Goal: Task Accomplishment & Management: Manage account settings

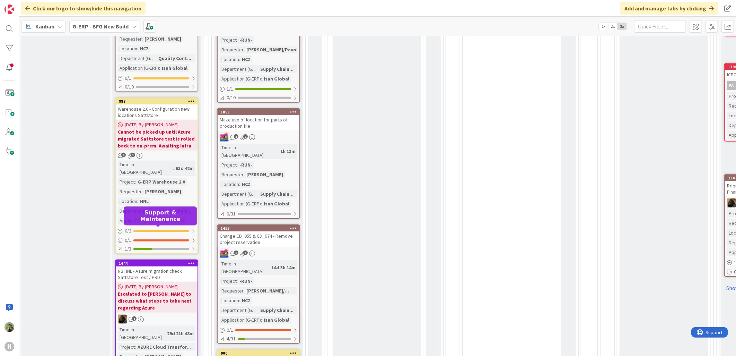
scroll to position [308, 0]
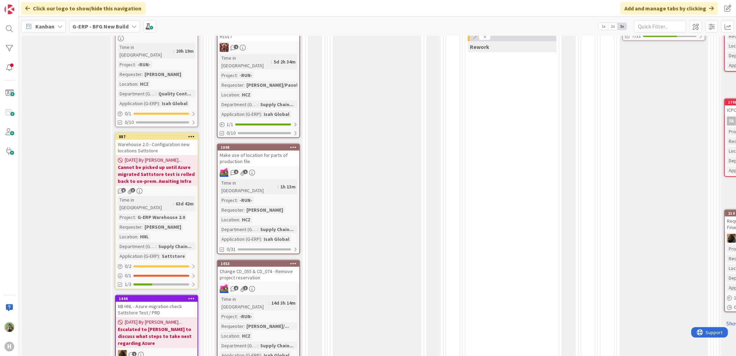
drag, startPoint x: 155, startPoint y: 122, endPoint x: 156, endPoint y: 126, distance: 4.9
click at [155, 140] on div "Warehouse 2.0 - Configuration new locations Sattstore" at bounding box center [157, 147] width 82 height 15
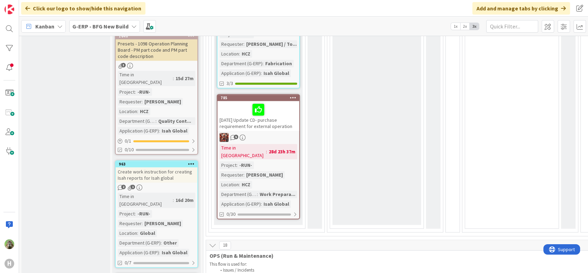
scroll to position [885, 0]
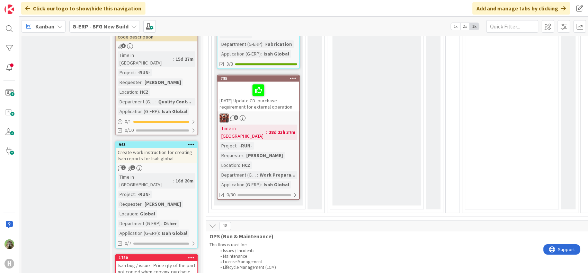
click at [181, 148] on div "Create work instruction for creating Isah reports for Isah global" at bounding box center [157, 155] width 82 height 15
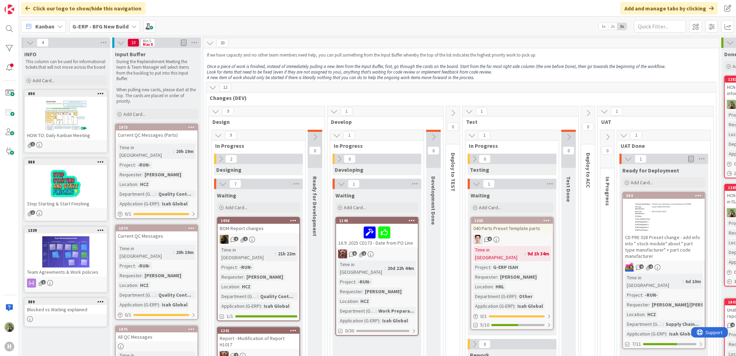
click at [101, 28] on b "G-ERP - BFG New Build" at bounding box center [100, 26] width 56 height 7
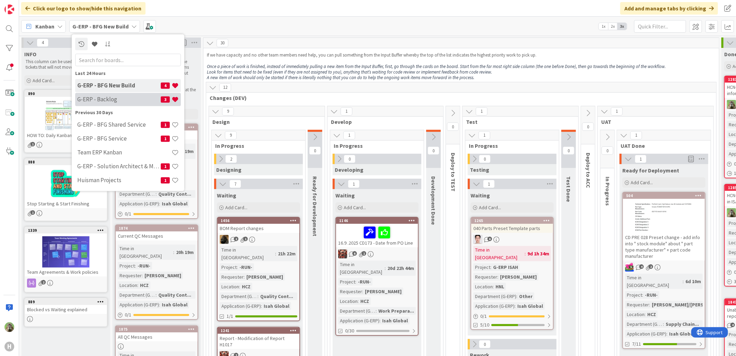
click at [127, 101] on h4 "G-ERP - Backlog" at bounding box center [119, 99] width 84 height 7
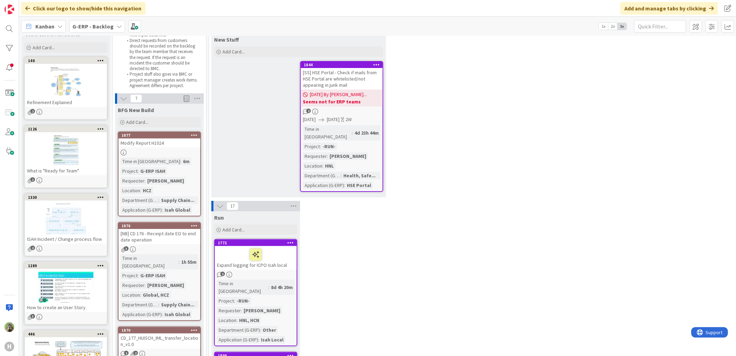
scroll to position [77, 0]
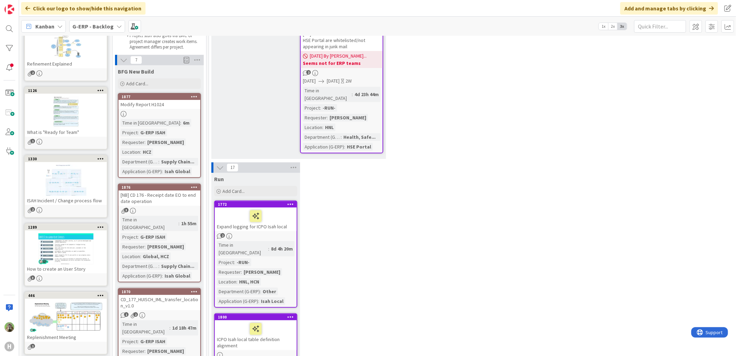
click at [218, 164] on icon at bounding box center [220, 168] width 8 height 8
click at [220, 164] on icon at bounding box center [220, 168] width 8 height 8
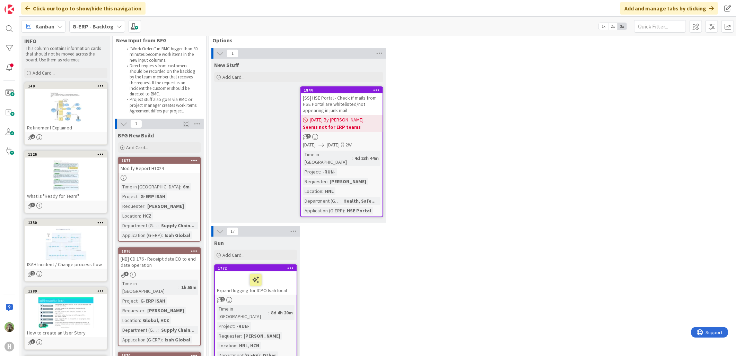
scroll to position [0, 0]
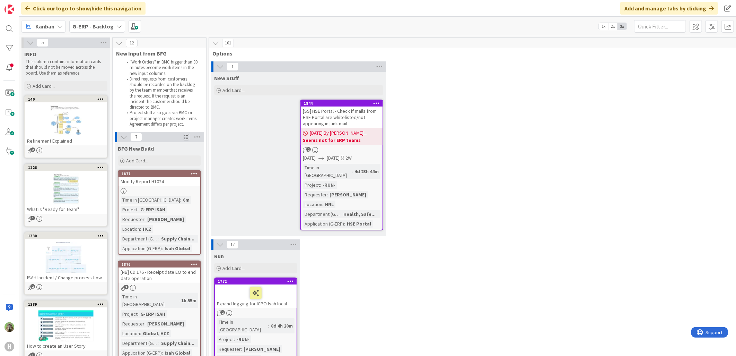
click at [223, 241] on icon at bounding box center [220, 245] width 8 height 8
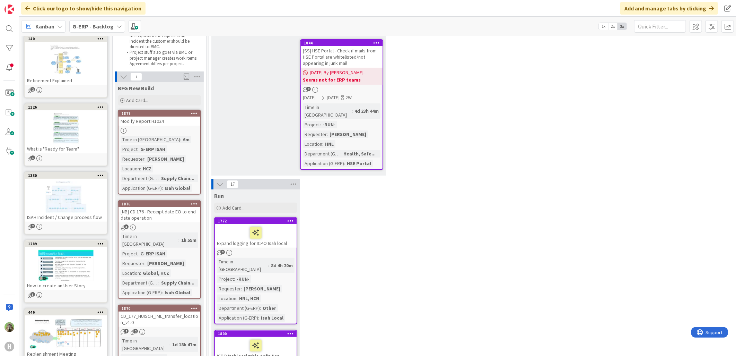
scroll to position [154, 0]
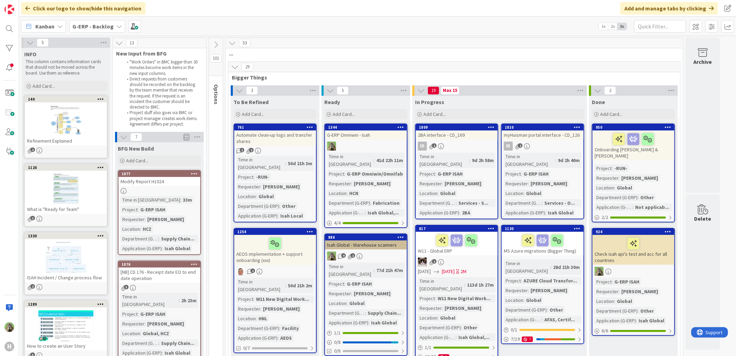
click at [534, 23] on div "Kanban G-ERP - Backlog 1x 2x 3x" at bounding box center [377, 26] width 717 height 19
click at [151, 154] on div "BFG New Build Add Card..." at bounding box center [159, 154] width 89 height 25
click at [150, 162] on div "Add Card..." at bounding box center [159, 160] width 83 height 10
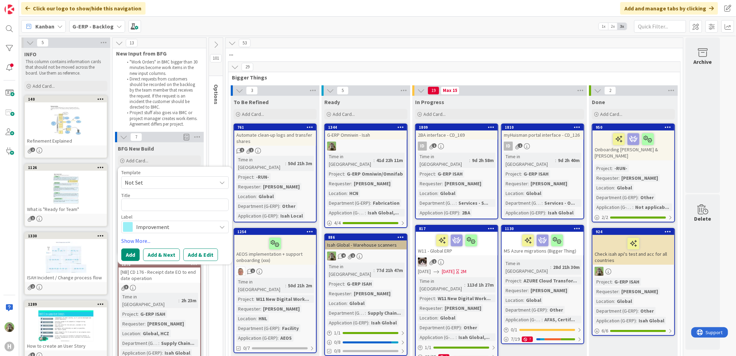
type textarea "x"
type textarea "D"
type textarea "x"
type textarea "De"
type textarea "x"
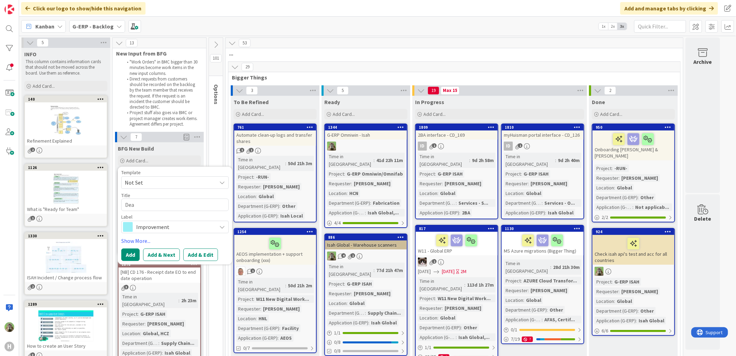
type textarea "Deac"
type textarea "x"
type textarea "Deact"
type textarea "x"
type textarea "Deacti"
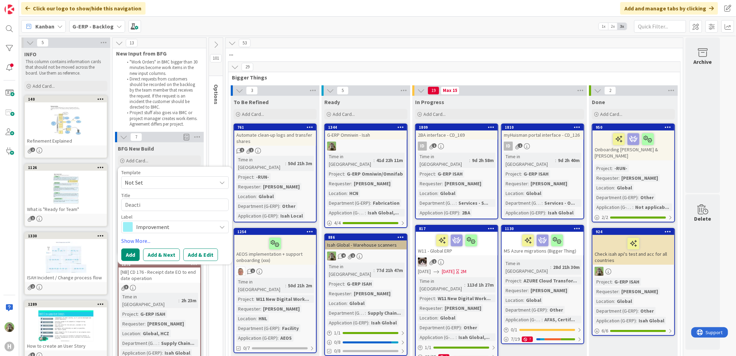
type textarea "x"
type textarea "Deactiv"
type textarea "x"
type textarea "Deactiva"
type textarea "x"
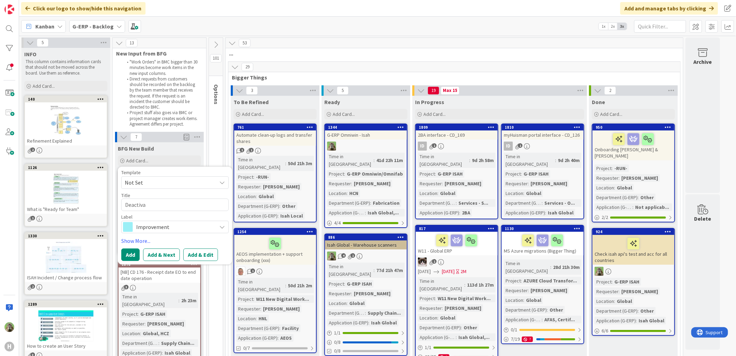
type textarea "Deactivat"
type textarea "x"
type textarea "Deactivati"
type textarea "x"
type textarea "Deactivat"
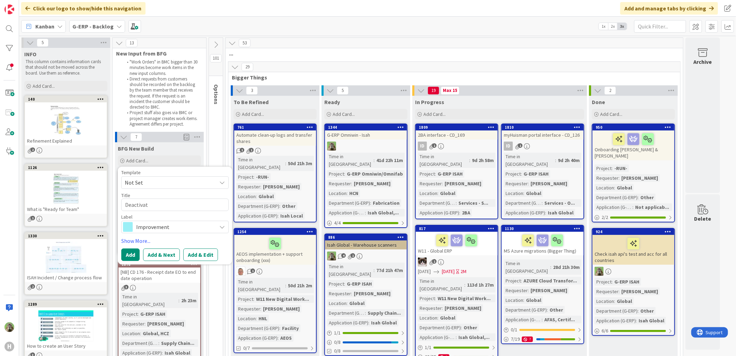
type textarea "x"
type textarea "Deactivate"
type textarea "x"
type textarea "Deactivate S"
type textarea "x"
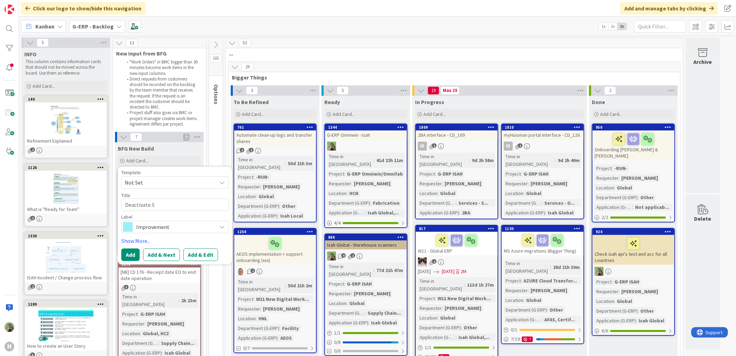
type textarea "Deactivate Sa"
type textarea "x"
type textarea "Deactivate Sat"
type textarea "x"
type textarea "Deactivate Sa"
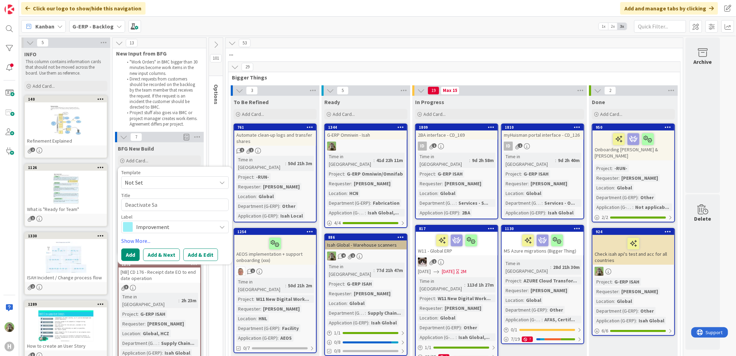
type textarea "x"
type textarea "Deactivate S"
type textarea "x"
type textarea "Deactivate"
type textarea "x"
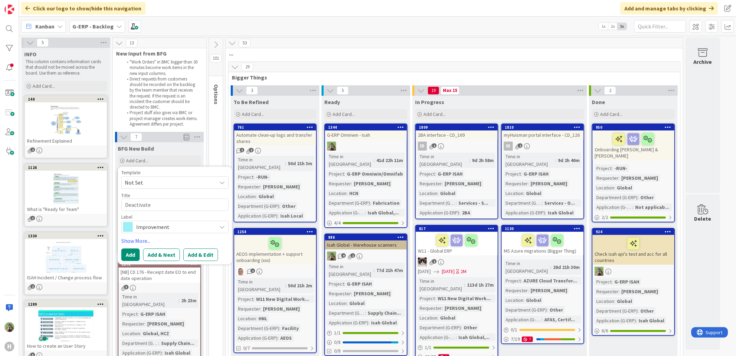
type textarea "Deactivate W"
type textarea "x"
type textarea "Deactivate War"
type textarea "x"
type textarea "Deactivate Ware"
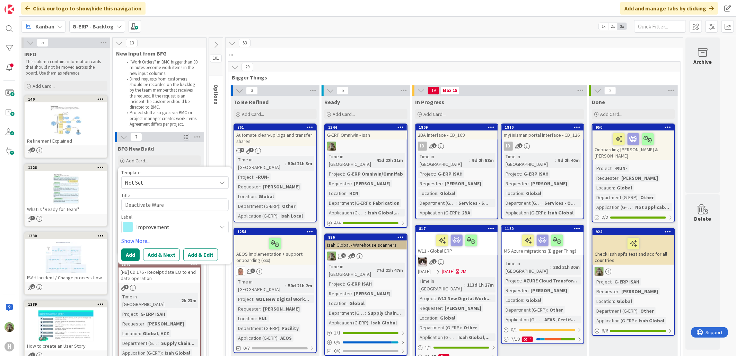
type textarea "x"
type textarea "Deactivate Wareh"
type textarea "x"
type textarea "Deactivate Wareho"
type textarea "x"
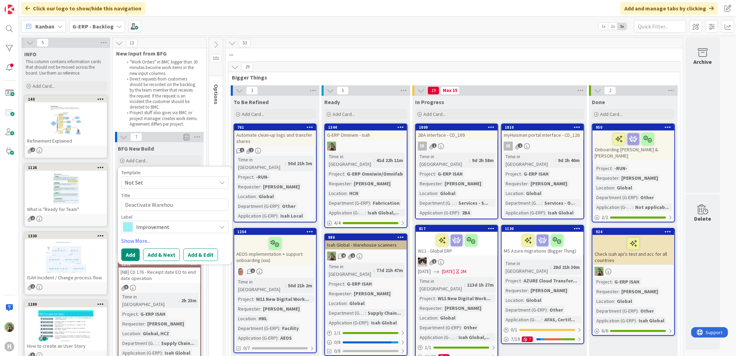
type textarea "Deactivate Warehous"
type textarea "x"
type textarea "Deactivate Warehouse"
type textarea "x"
type textarea "Deactivate Warehouse"
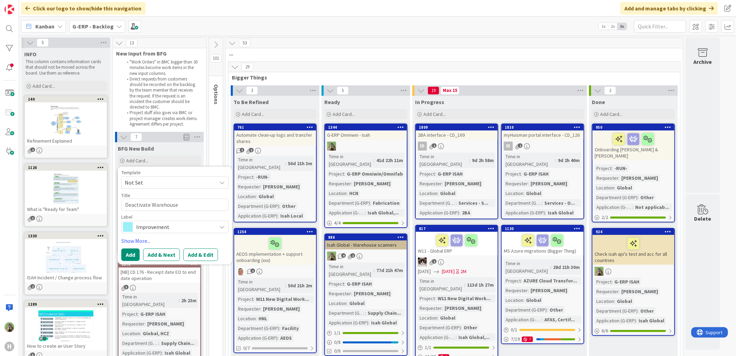
type textarea "x"
type textarea "Deactivate Warehouse lp"
type textarea "x"
type textarea "Deactivate Warehouse lpoca"
type textarea "x"
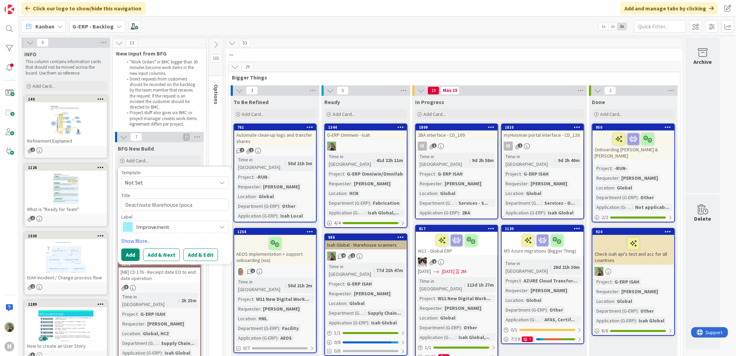
type textarea "Deactivate Warehouse lpocat"
type textarea "x"
type textarea "Deactivate Warehouse lpoca"
type textarea "x"
type textarea "Deactivate Warehouse lpoc"
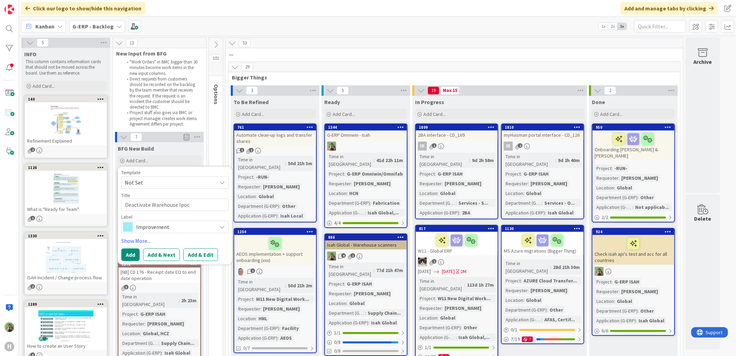
type textarea "x"
type textarea "Deactivate Warehouse lpo"
type textarea "x"
type textarea "Deactivate Warehouse lp"
type textarea "x"
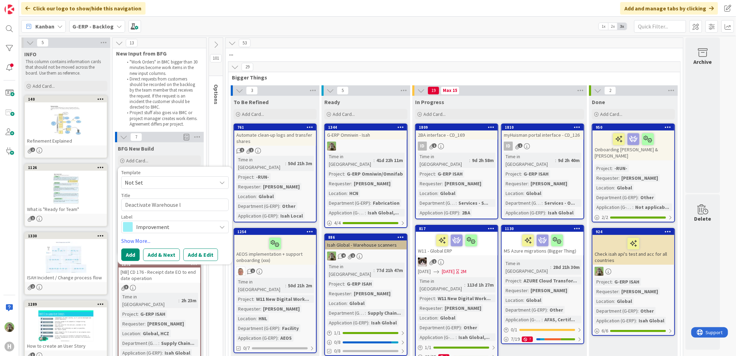
type textarea "Deactivate Warehouse lo"
type textarea "x"
type textarea "Deactivate Warehouse lopc"
type textarea "x"
type textarea "Deactivate Warehouse lopca"
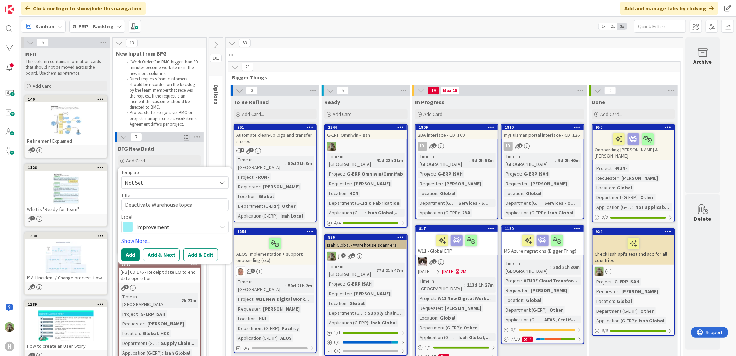
type textarea "x"
type textarea "Deactivate Warehouse lopc"
type textarea "x"
type textarea "Deactivate Warehouse lop"
type textarea "x"
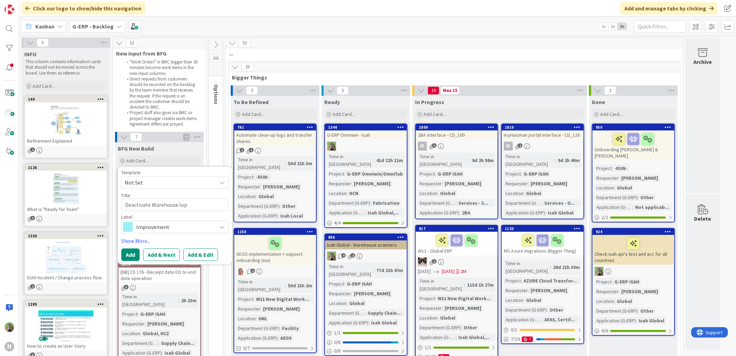
type textarea "Deactivate Warehouse lo"
type textarea "x"
type textarea "Deactivate Warehouse loca"
type textarea "x"
type textarea "Deactivate Warehouse locat"
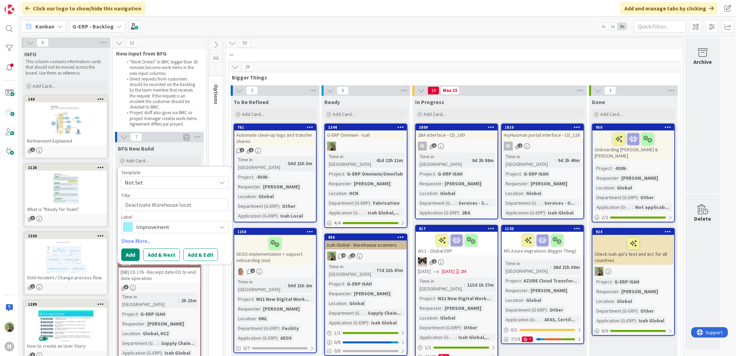
type textarea "x"
type textarea "Deactivate Warehouse locati"
type textarea "x"
type textarea "Deactivate Warehouse locatio"
type textarea "x"
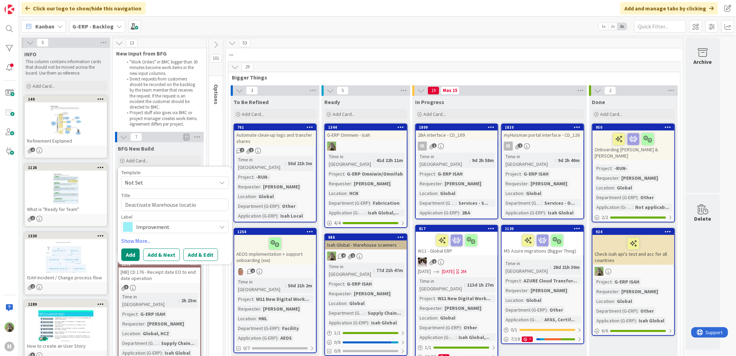
type textarea "Deactivate Warehouse location"
type textarea "x"
type textarea "Deactivate Warehouse locations"
type textarea "x"
type textarea "Deactivate Warehouse locations"
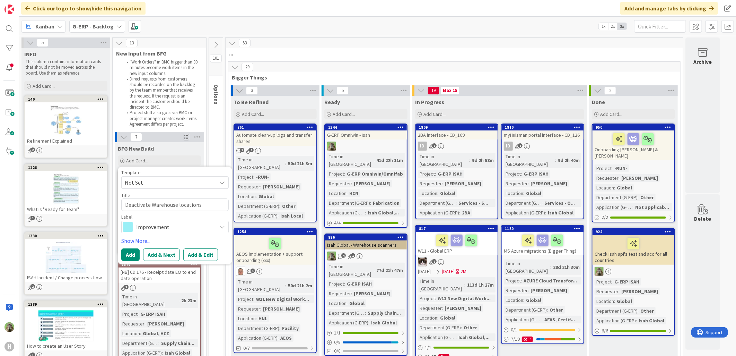
type textarea "x"
type textarea "Deactivate Warehouse locations f"
type textarea "x"
type textarea "Deactivate Warehouse locations fo"
type textarea "x"
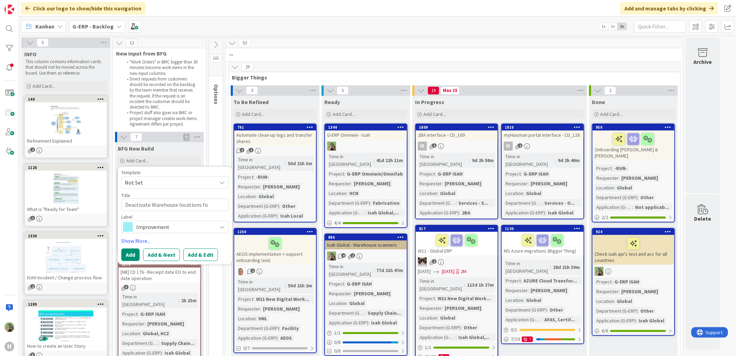
type textarea "Deactivate Warehouse locations for"
type textarea "x"
type textarea "Deactivate Warehouse locations fo"
type textarea "x"
type textarea "Deactivate Warehouse locations f"
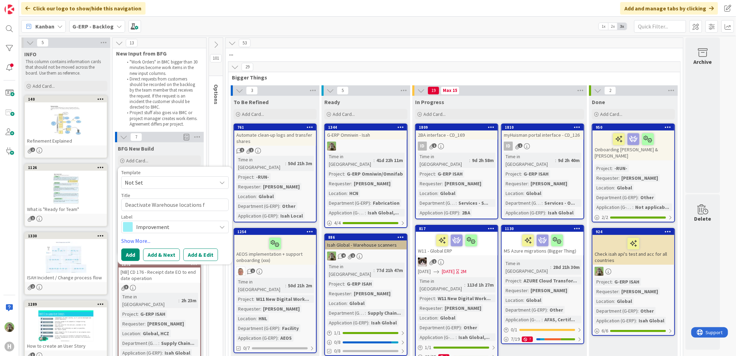
type textarea "x"
type textarea "Deactivate Warehouse locations"
type textarea "x"
type textarea "Deactivate Warehouse locations i"
type textarea "x"
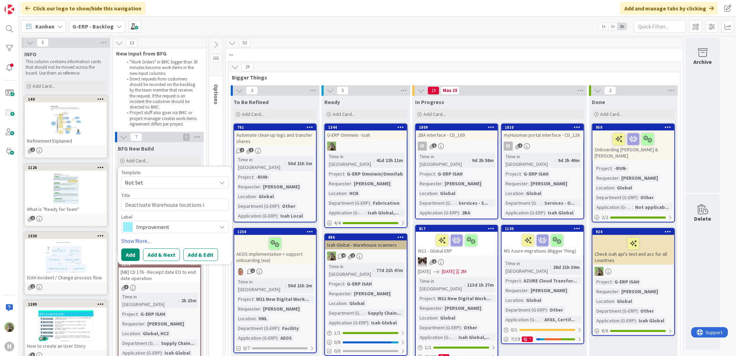
type textarea "Deactivate Warehouse locations in"
type textarea "x"
type textarea "Deactivate Warehouse locations in"
type textarea "x"
type textarea "Deactivate Warehouse locations in S"
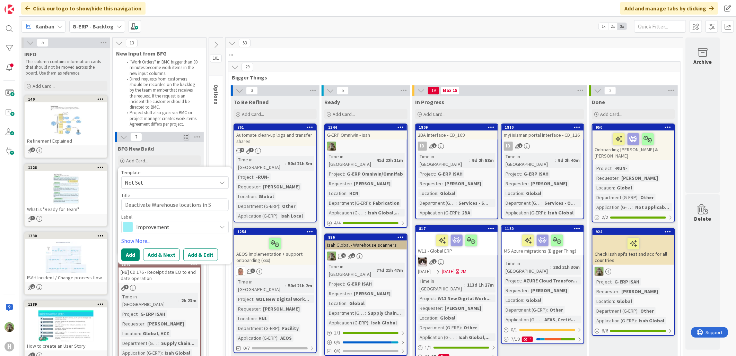
type textarea "x"
type textarea "Deactivate Warehouse locations in Sa"
type textarea "x"
type textarea "Deactivate Warehouse locations in Sat"
type textarea "x"
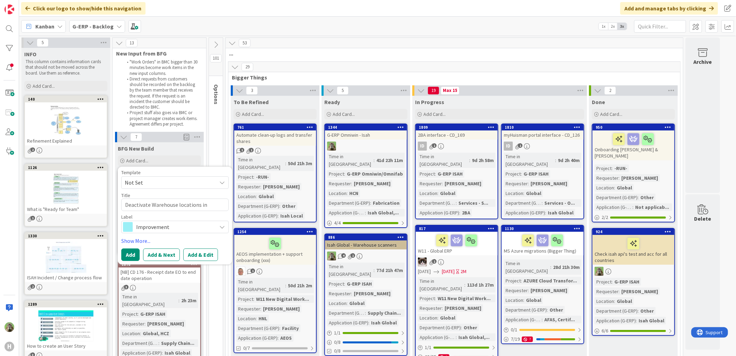
type textarea "Deactivate Warehouse locations in Satt"
type textarea "x"
type textarea "Deactivate Warehouse locations in Satts"
type textarea "x"
type textarea "Deactivate Warehouse locations in Sattsto"
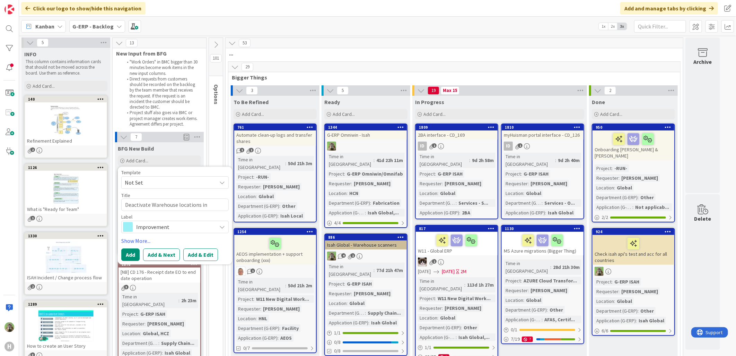
type textarea "x"
type textarea "Deactivate Warehouse locations in Sattstop"
type textarea "x"
type textarea "Deactivate Warehouse locations in Sattstopr"
type textarea "x"
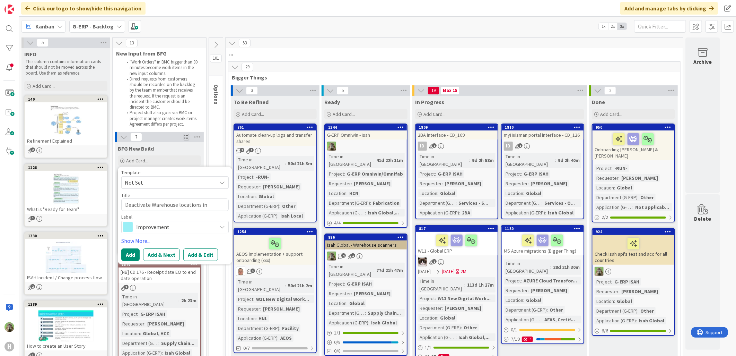
type textarea "Deactivate Warehouse locations in Sattstopre"
type textarea "x"
type textarea "Deactivate Warehouse locations in Sattstopr"
type textarea "x"
type textarea "Deactivate Warehouse locations in Sattstop"
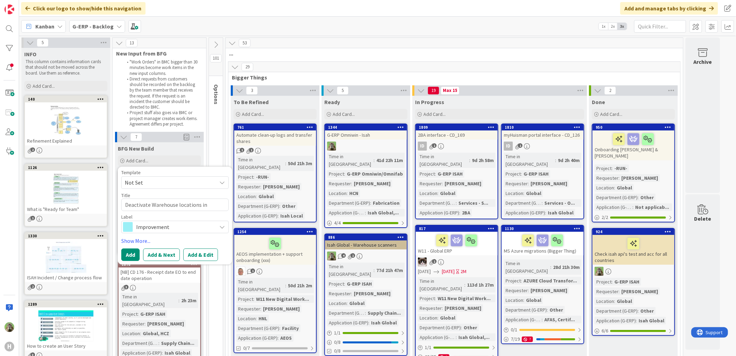
type textarea "x"
type textarea "Deactivate Warehouse locations in Sattsto"
type textarea "x"
type textarea "Deactivate Warehouse locations in Sattstor"
type textarea "x"
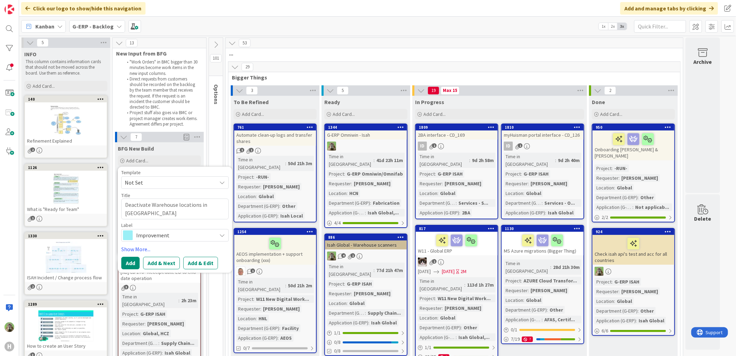
type textarea "Deactivate Warehouse locations in Sattstore"
click at [183, 229] on div "Improvement" at bounding box center [174, 235] width 107 height 12
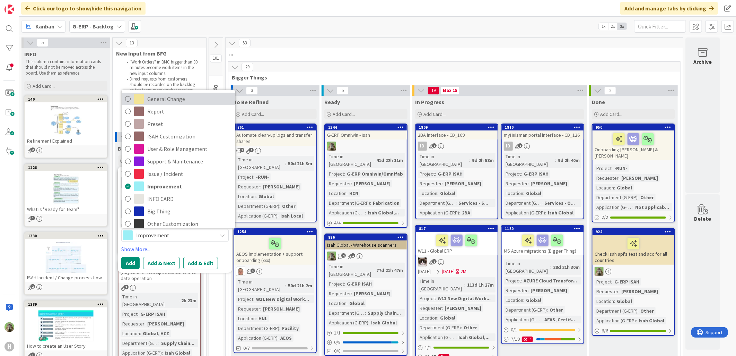
click at [177, 98] on span "General Change" at bounding box center [189, 99] width 85 height 10
type textarea "x"
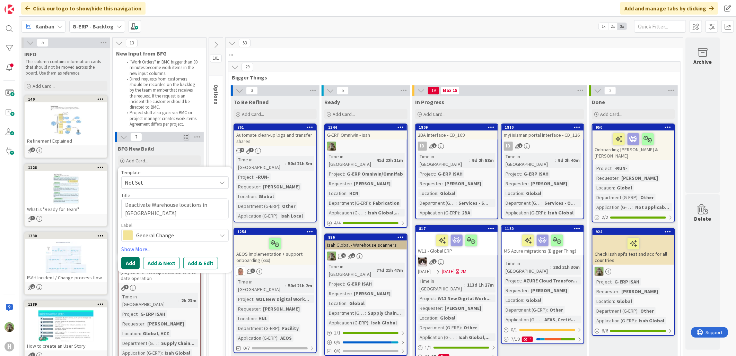
click at [126, 264] on button "Add" at bounding box center [130, 262] width 18 height 12
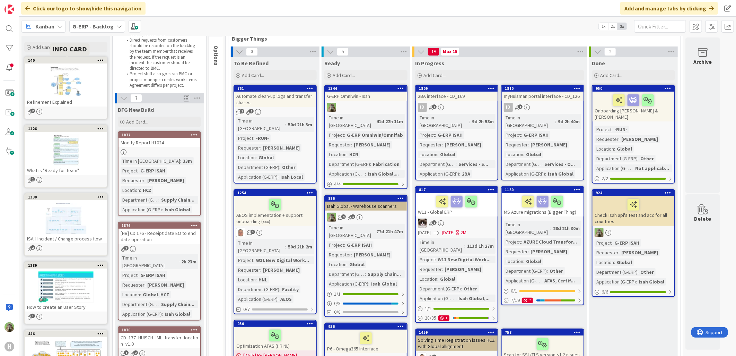
scroll to position [38, 0]
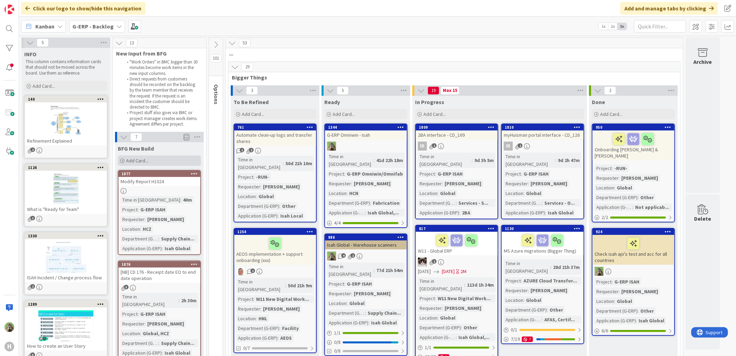
click at [139, 159] on span "Add Card..." at bounding box center [137, 160] width 22 height 6
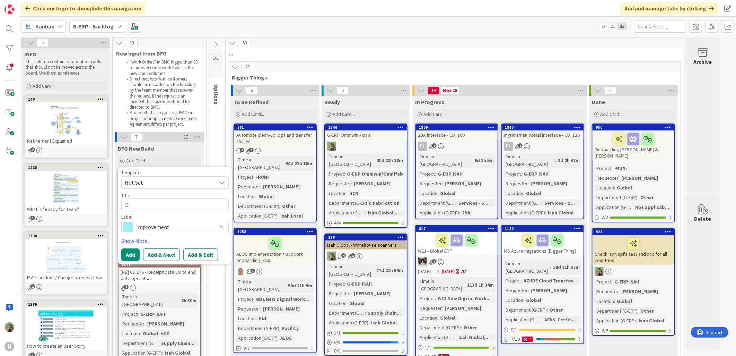
type textarea "x"
type textarea "D"
type textarea "x"
type textarea "De"
type textarea "x"
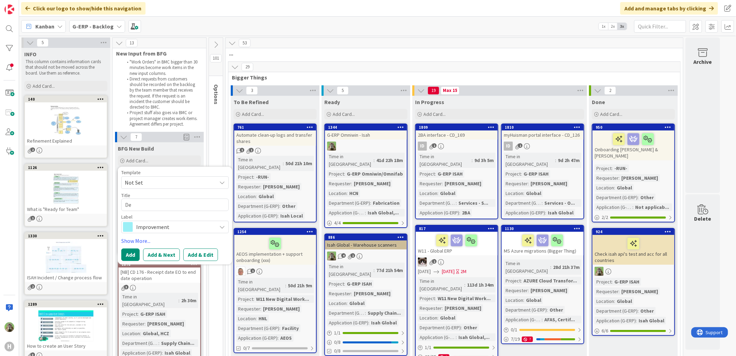
type textarea "Dea"
type textarea "x"
type textarea "Deac"
type textarea "x"
type textarea "Deact"
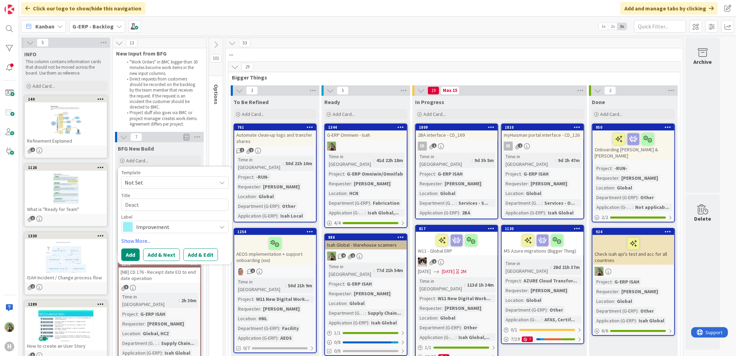
type textarea "x"
type textarea "Deactv"
type textarea "x"
type textarea "Deactva"
type textarea "x"
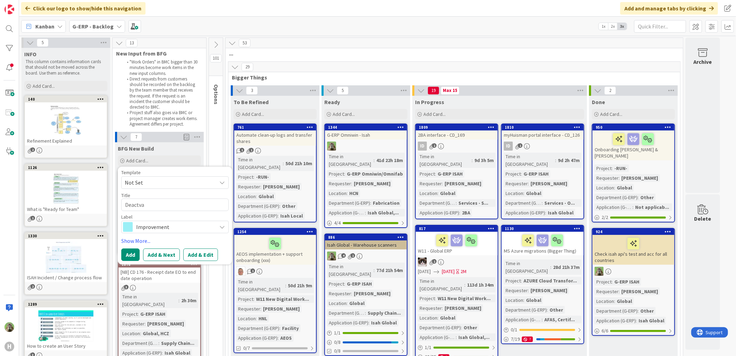
type textarea "Deactv"
type textarea "x"
type textarea "Deact"
type textarea "x"
type textarea "Deacti"
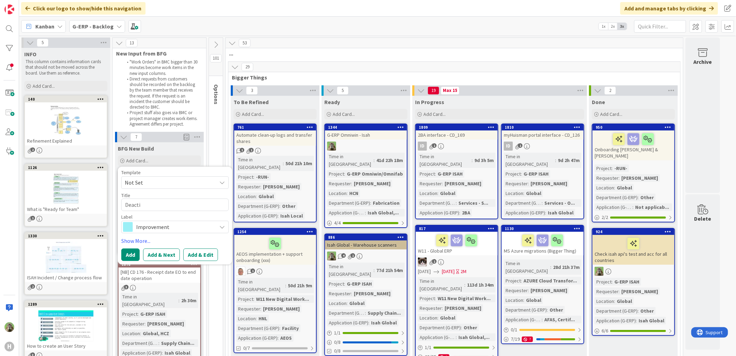
type textarea "x"
type textarea "Deactiva"
type textarea "x"
type textarea "Deactivate"
type textarea "x"
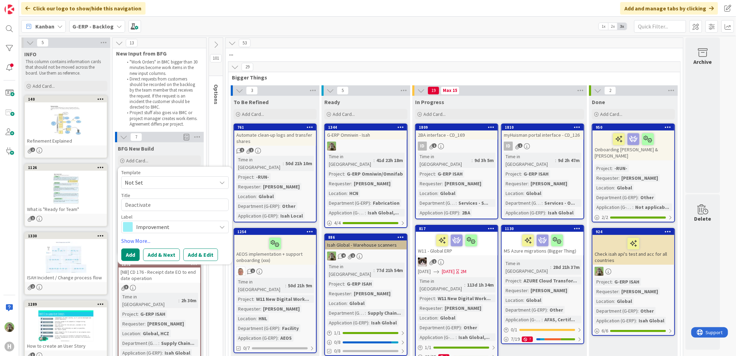
type textarea "Deactivate"
type textarea "x"
type textarea "Deactivate Sa"
type textarea "x"
type textarea "Deactivate Sat"
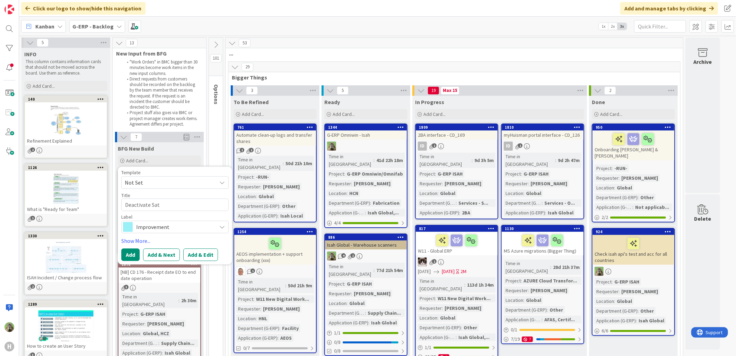
type textarea "x"
type textarea "Deactivate Satt"
type textarea "x"
type textarea "Deactivate Satts"
type textarea "x"
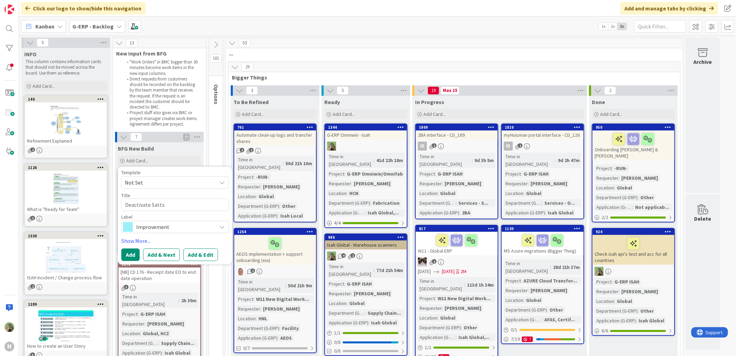
type textarea "Deactivate Sattst"
type textarea "x"
type textarea "Deactivate Sattstr"
type textarea "x"
type textarea "Deactivate Sattstre"
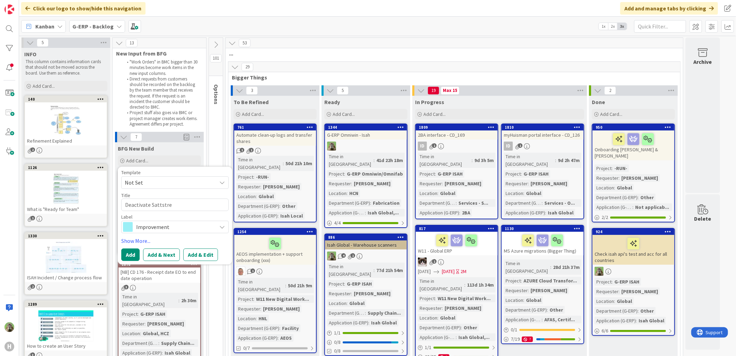
type textarea "x"
type textarea "Deactivate Sattstr"
type textarea "x"
type textarea "Deactivate Sattst"
type textarea "x"
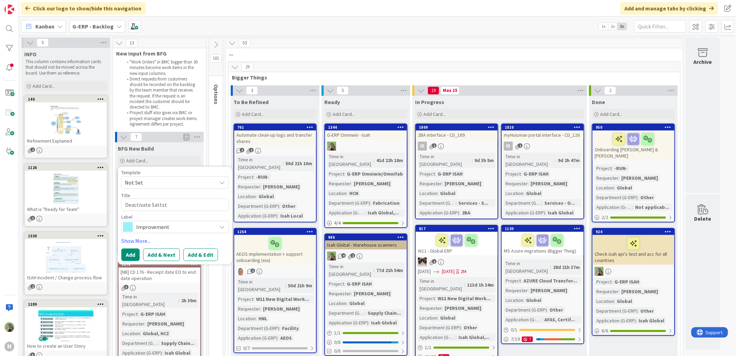
type textarea "Deactivate Sattsto"
type textarea "x"
type textarea "Deactivate Sattstor"
type textarea "x"
type textarea "Deactivate Sattstore"
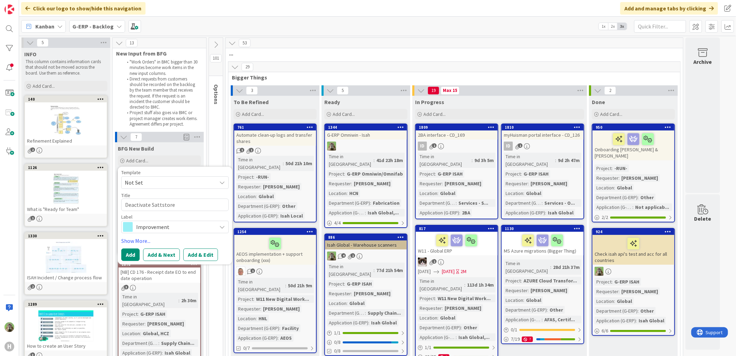
type textarea "x"
type textarea "Deactivate Sattstore"
type textarea "x"
type textarea "Deactivate Sattstore l"
type textarea "x"
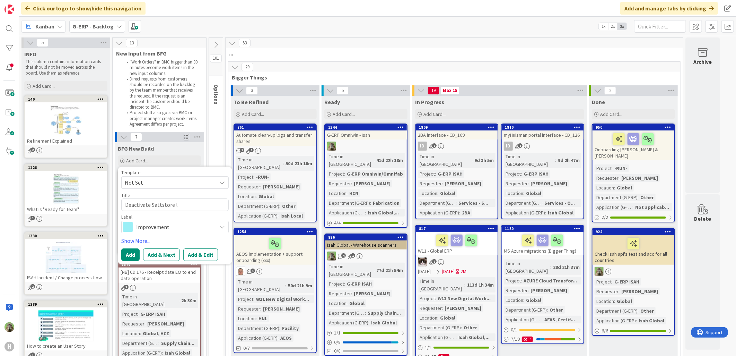
type textarea "Deactivate Sattstore lo"
type textarea "x"
type textarea "Deactivate Sattstore loca"
type textarea "x"
type textarea "Deactivate Sattstore locat"
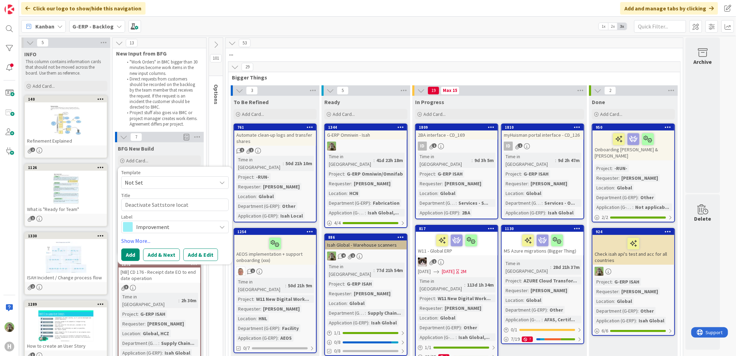
type textarea "x"
type textarea "Deactivate Sattstore locati"
type textarea "x"
type textarea "Deactivate Sattstore locatio"
type textarea "x"
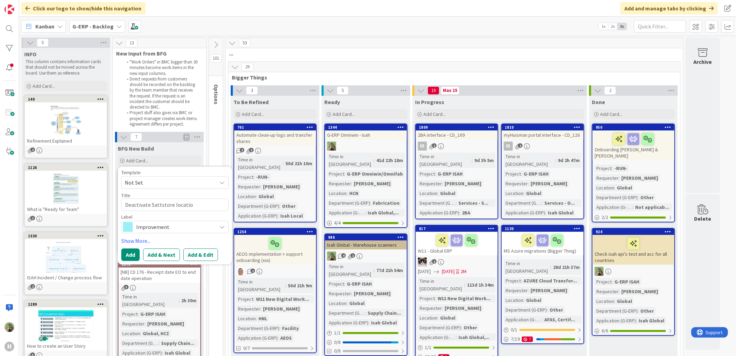
type textarea "Deactivate Sattstore location"
type textarea "x"
type textarea "Deactivate Sattstore locations"
type textarea "x"
type textarea "Deactivate Sattstore locations"
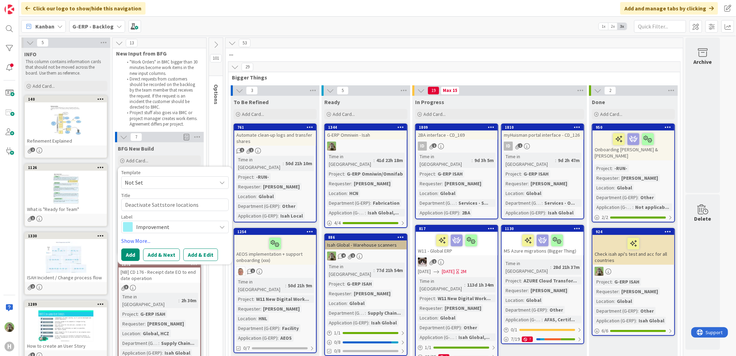
type textarea "x"
type textarea "Deactivate Sattstore locations f"
type textarea "x"
type textarea "Deactivate Sattstore locations fo"
type textarea "x"
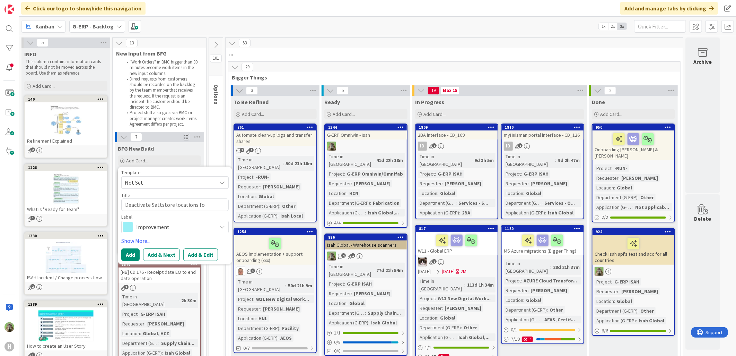
type textarea "Deactivate Sattstore locations for"
type textarea "x"
type textarea "Deactivate Sattstore locations for L"
type textarea "x"
type textarea "Deactivate Sattstore locations for La"
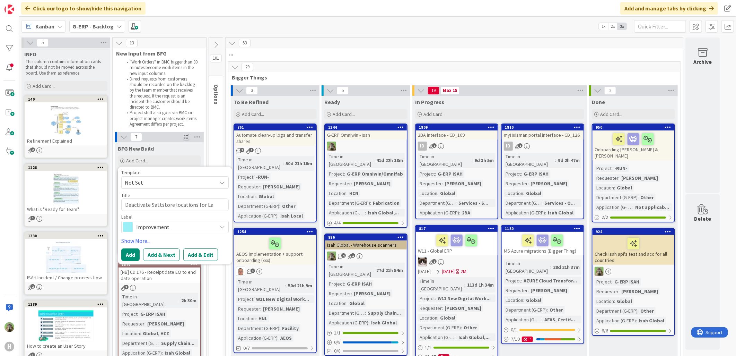
type textarea "x"
type textarea "Deactivate Sattstore locations for Lal"
type textarea "x"
type textarea "Deactivate Sattstore locations for Lale"
type textarea "x"
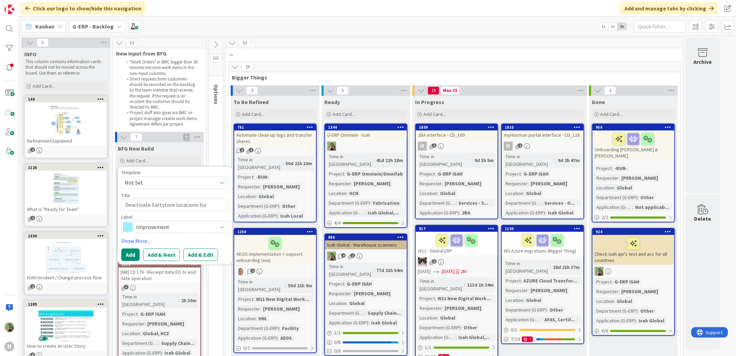
type textarea "Deactivate Sattstore locations for Lales"
type textarea "x"
type textarea "Deactivate Sattstore locations for Laless"
type textarea "x"
type textarea "Deactivate Sattstore locations for [GEOGRAPHIC_DATA]"
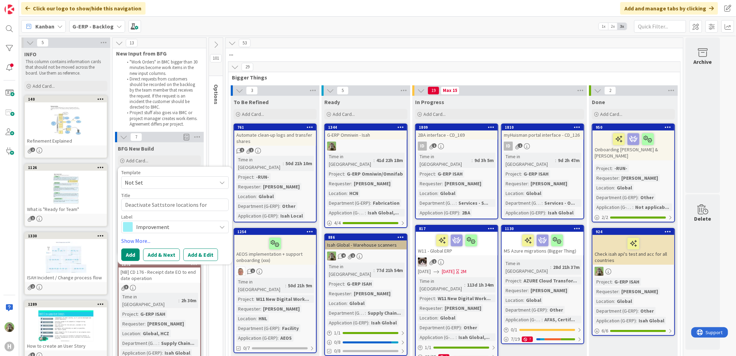
type textarea "x"
type textarea "Deactivate Sattstore locations for [GEOGRAPHIC_DATA]"
click at [192, 250] on button "Add & Edit" at bounding box center [200, 254] width 35 height 12
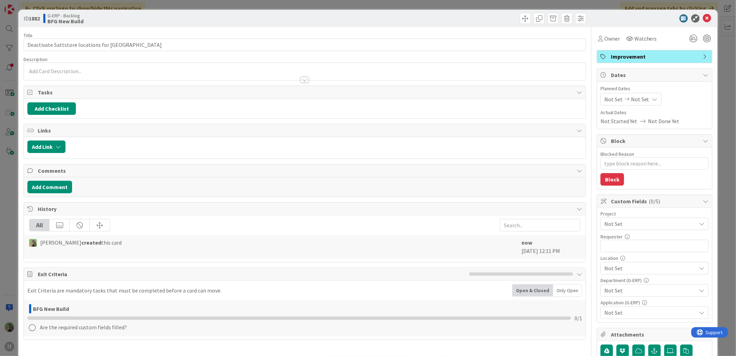
click at [631, 58] on span "Improvement" at bounding box center [655, 56] width 89 height 8
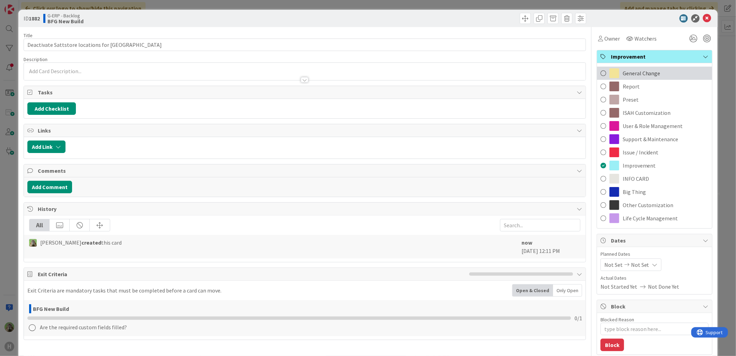
click at [629, 69] on span "General Change" at bounding box center [642, 73] width 38 height 8
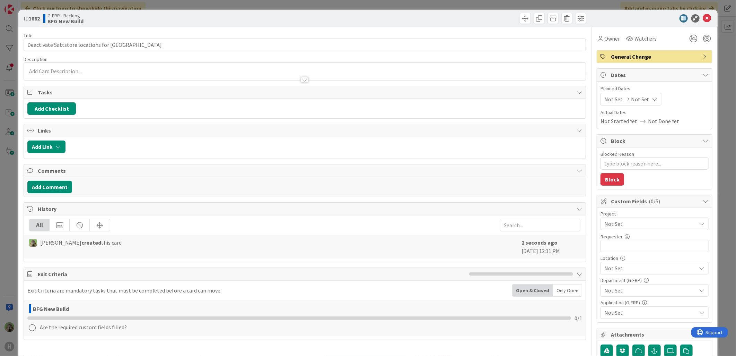
type textarea "x"
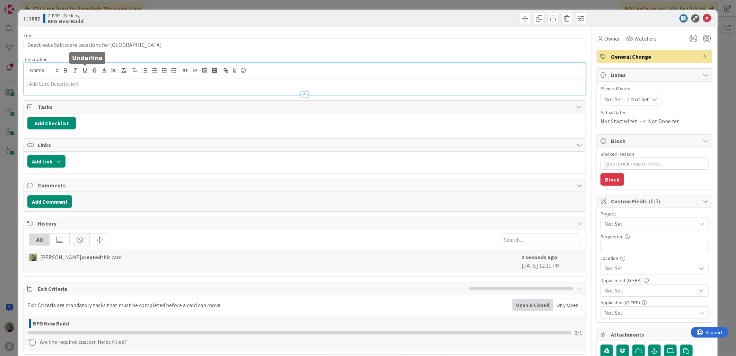
click at [87, 67] on div at bounding box center [305, 79] width 562 height 32
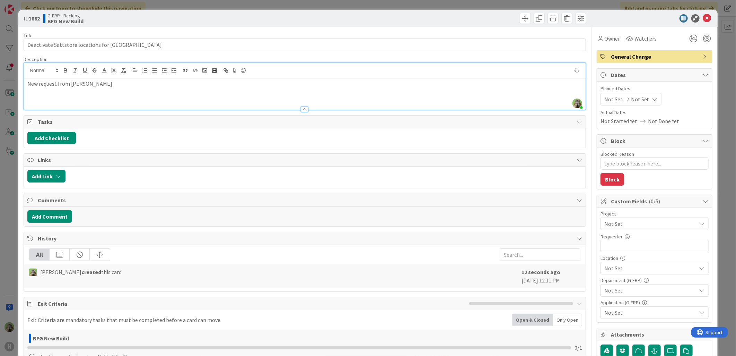
click at [665, 227] on span "Not Set" at bounding box center [648, 224] width 89 height 10
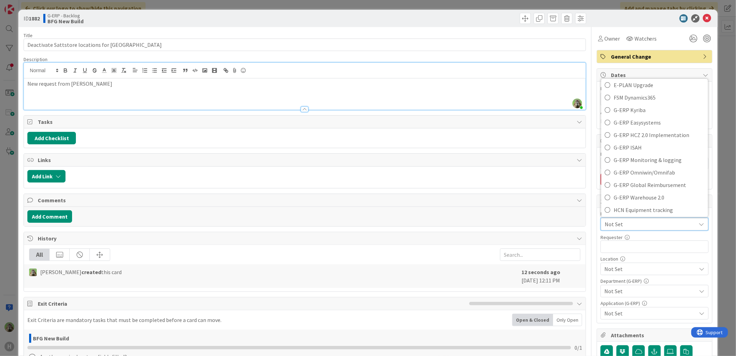
scroll to position [236, 0]
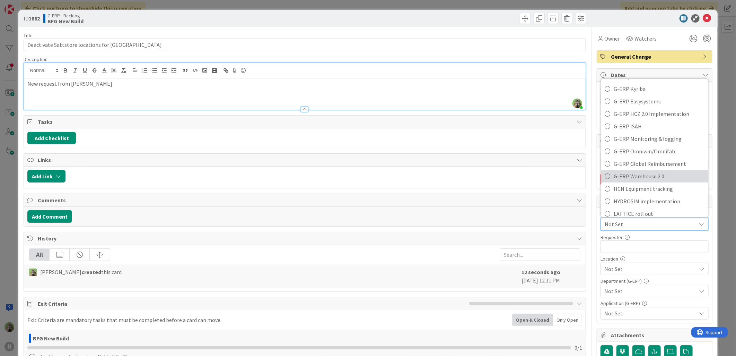
click at [649, 173] on span "G-ERP Warehouse 2.0" at bounding box center [659, 176] width 91 height 10
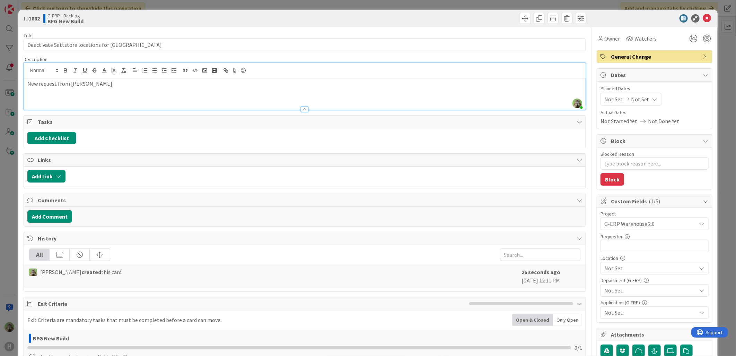
type textarea "x"
click at [637, 242] on input "text" at bounding box center [655, 245] width 108 height 12
type input "[PERSON_NAME]"
type textarea "x"
type input "[PERSON_NAME]"
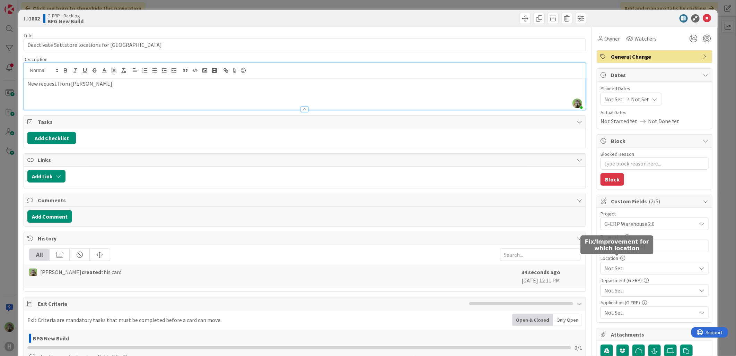
click at [619, 262] on div "Not Set" at bounding box center [655, 268] width 108 height 12
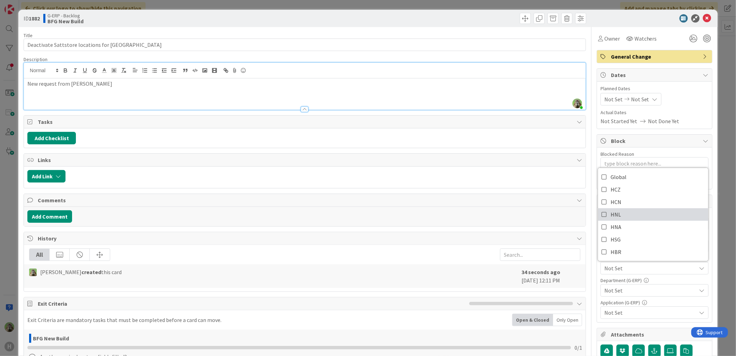
click at [621, 212] on link "HNL" at bounding box center [653, 214] width 110 height 12
click at [632, 293] on span "Not Set" at bounding box center [650, 290] width 92 height 8
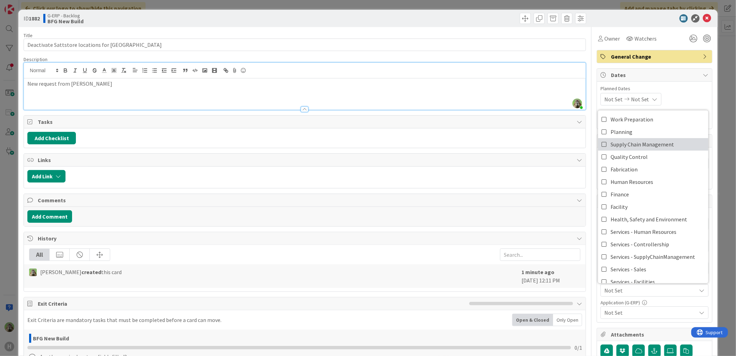
click at [649, 145] on span "Supply Chain Management" at bounding box center [642, 144] width 63 height 10
click at [645, 309] on span "Not Set" at bounding box center [650, 312] width 92 height 8
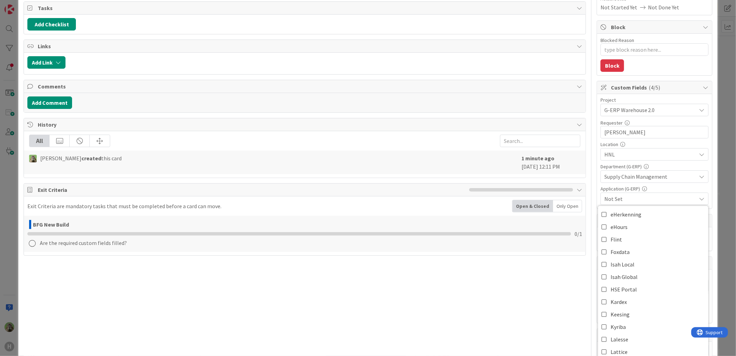
scroll to position [0, 0]
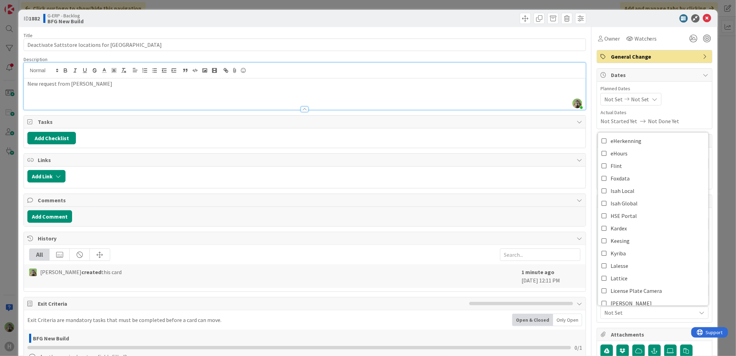
click at [699, 112] on span "Actual Dates" at bounding box center [655, 112] width 108 height 7
click at [648, 224] on span "G-ERP Warehouse 2.0" at bounding box center [648, 224] width 89 height 10
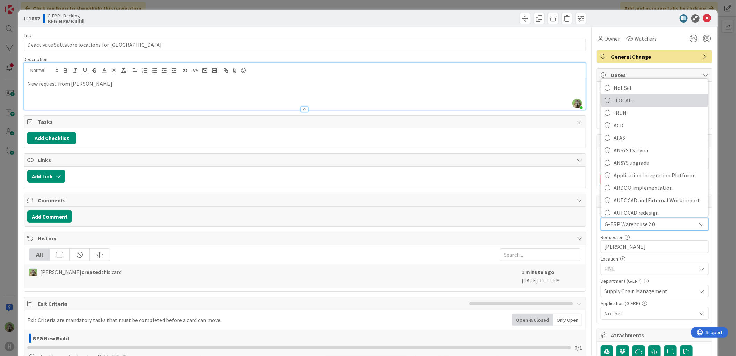
click at [630, 104] on span "-LOCAL-" at bounding box center [659, 100] width 91 height 10
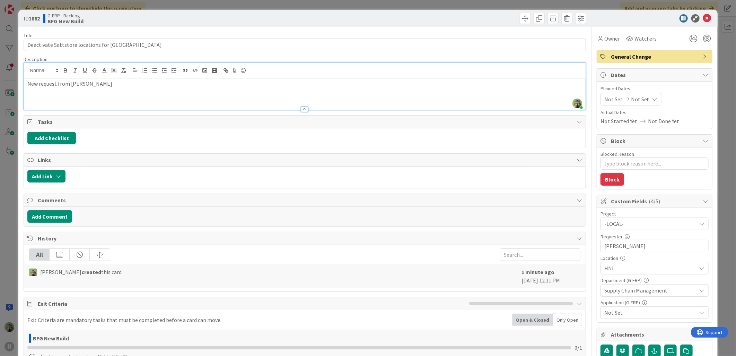
click at [628, 312] on span "Not Set" at bounding box center [650, 312] width 92 height 8
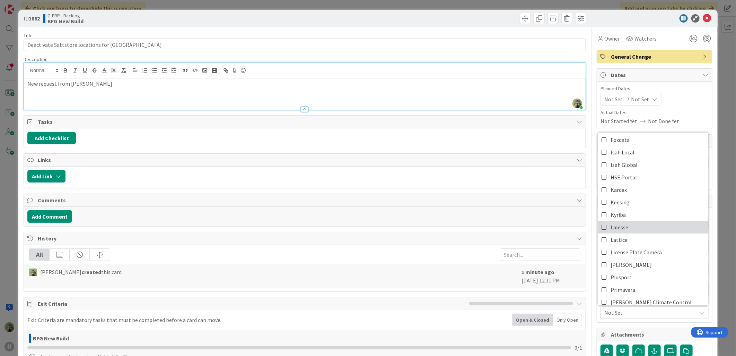
click at [634, 231] on link "Lalesse" at bounding box center [653, 227] width 110 height 12
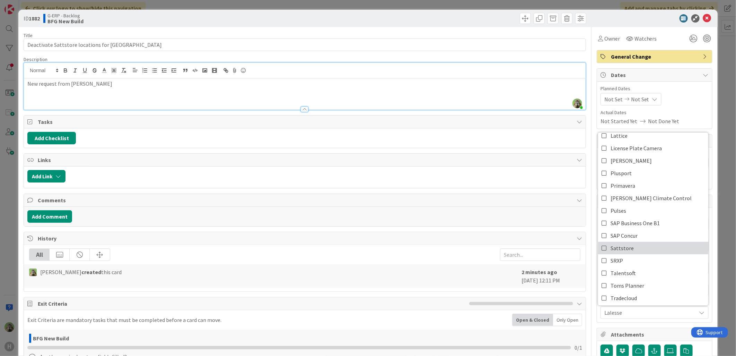
scroll to position [231, 0]
click at [630, 245] on link "Sattstore" at bounding box center [653, 247] width 110 height 12
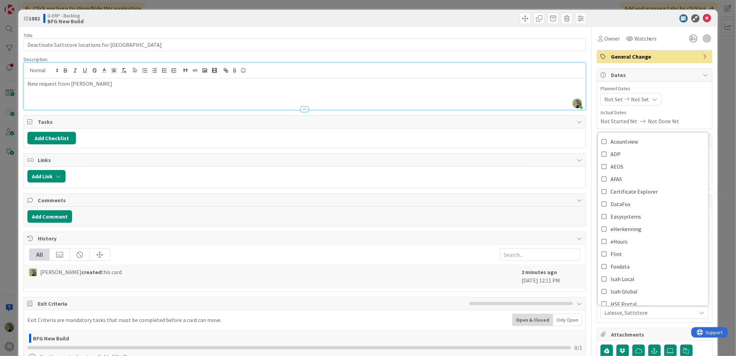
type textarea "x"
click at [584, 303] on div "Title 42 / 128 Deactivate Sattstore locations for Lalesse Description Timothy T…" at bounding box center [368, 300] width 689 height 546
click at [111, 88] on div "New request from Marc Sprong" at bounding box center [305, 93] width 562 height 31
click at [58, 179] on icon "button" at bounding box center [58, 176] width 6 height 6
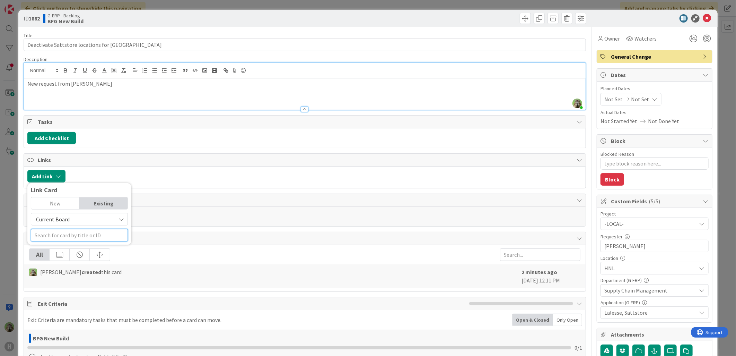
click at [73, 233] on input "text" at bounding box center [79, 235] width 97 height 12
type input "887"
click at [87, 223] on span "Current Board" at bounding box center [74, 219] width 78 height 10
click at [82, 250] on span "All Boards" at bounding box center [83, 248] width 96 height 10
click at [84, 233] on input "887" at bounding box center [79, 235] width 97 height 12
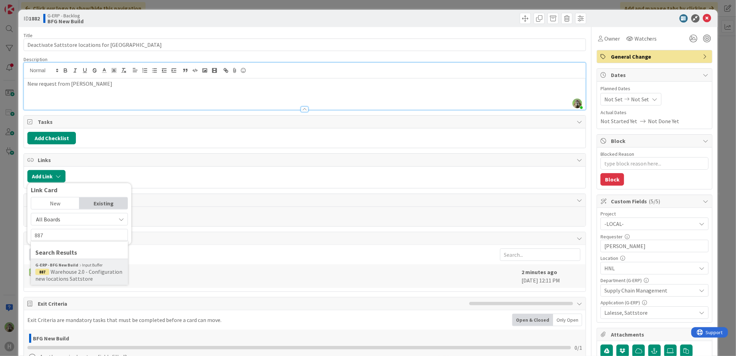
click at [82, 275] on span "Warehouse 2.0 - Configuration new locations Sattstore" at bounding box center [78, 275] width 87 height 14
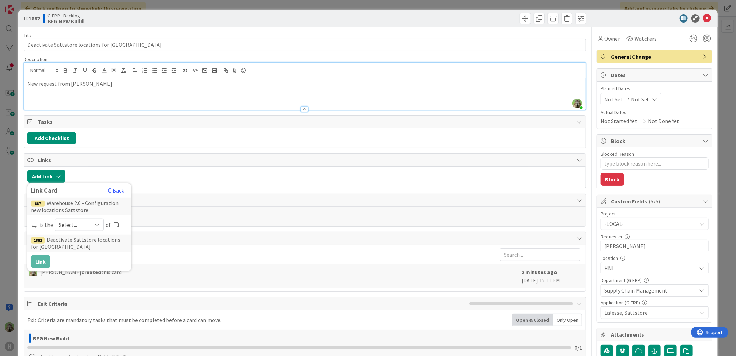
click at [94, 222] on icon at bounding box center [97, 225] width 6 height 6
click at [96, 275] on span "successor" at bounding box center [116, 278] width 78 height 10
click at [46, 261] on button "Link" at bounding box center [40, 261] width 19 height 12
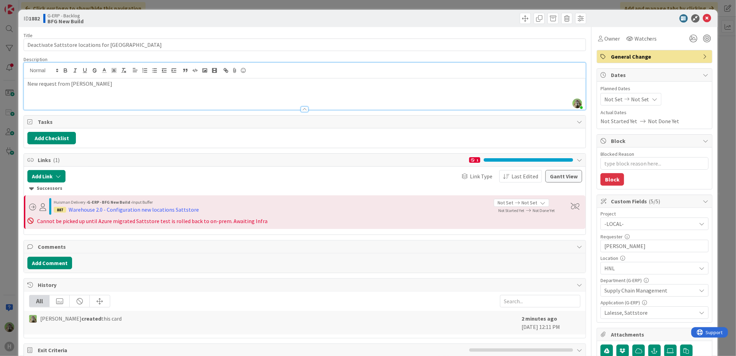
click at [130, 84] on p "New request from Marc Sprong" at bounding box center [304, 84] width 555 height 8
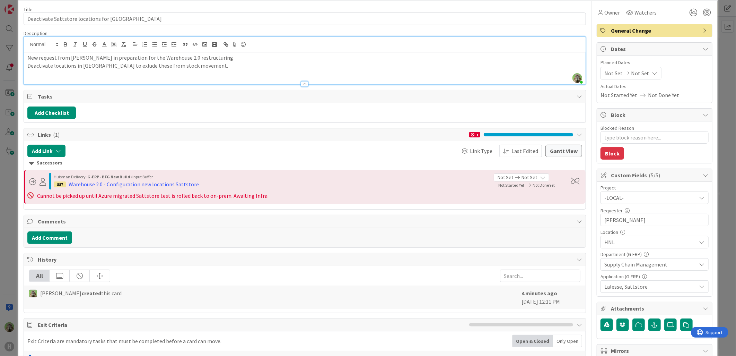
scroll to position [38, 0]
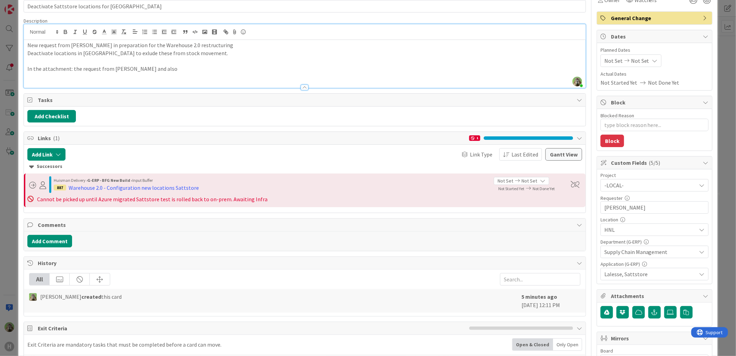
click at [68, 69] on p "In the attachment: the request from Marc and also" at bounding box center [304, 69] width 555 height 8
click at [186, 66] on p "In the attachments: the request from Marc and also" at bounding box center [304, 69] width 555 height 8
click at [667, 311] on icon at bounding box center [670, 312] width 7 height 6
click at [664, 306] on input "file" at bounding box center [664, 306] width 0 height 0
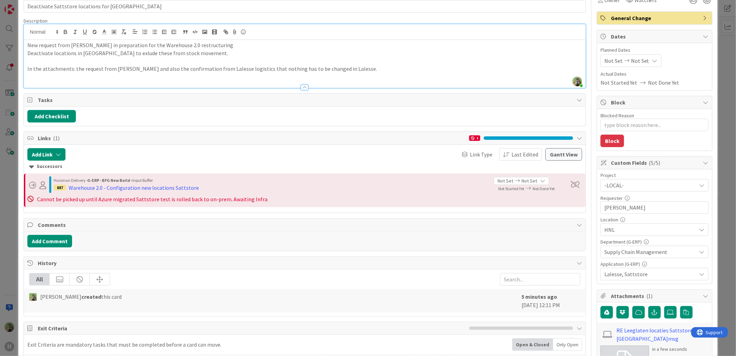
click at [337, 71] on p "In the attachments: the request from Marc and also the confirmation from Laless…" at bounding box center [304, 69] width 555 height 8
click at [332, 71] on p "In the attachments: the request from Marc and also the confirmation from Laless…" at bounding box center [304, 69] width 555 height 8
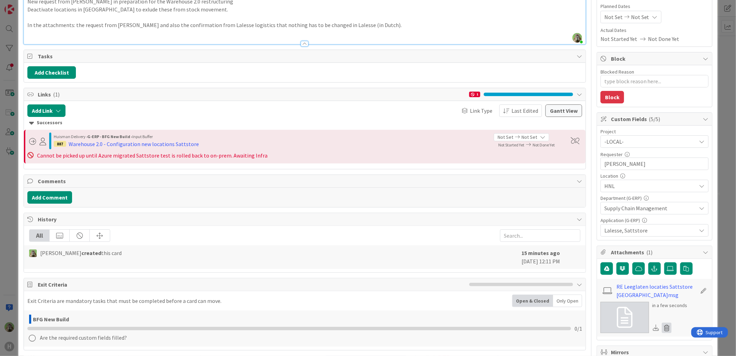
scroll to position [115, 0]
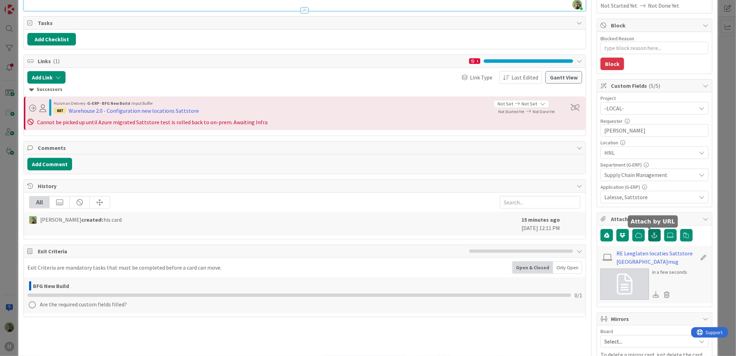
click at [652, 236] on icon "button" at bounding box center [655, 235] width 6 height 6
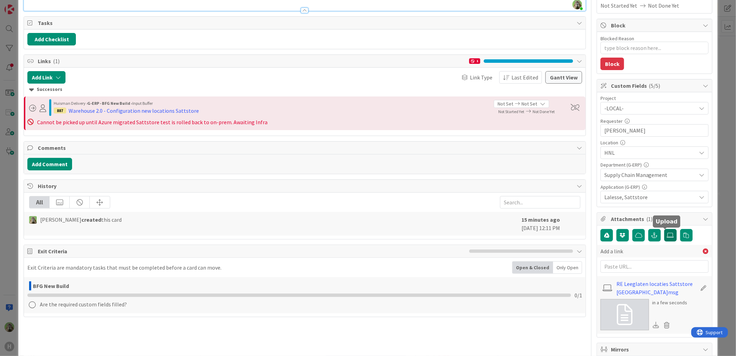
click at [668, 236] on icon at bounding box center [670, 235] width 7 height 6
click at [664, 229] on input "file" at bounding box center [664, 229] width 0 height 0
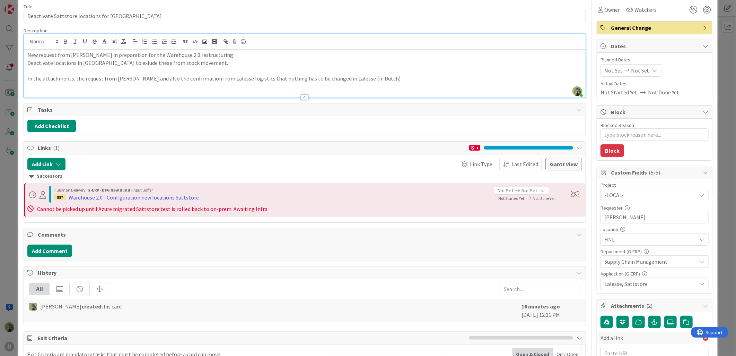
scroll to position [0, 0]
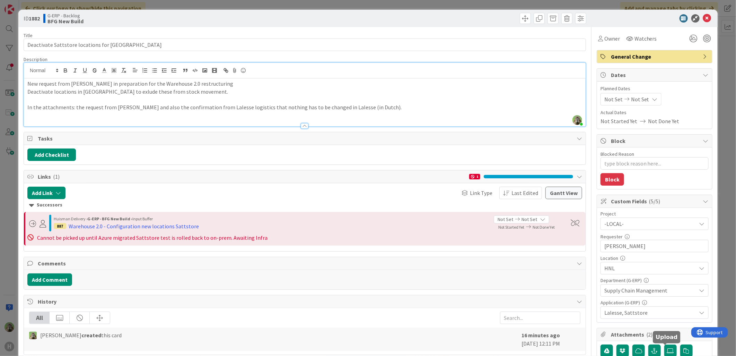
click at [390, 114] on p at bounding box center [304, 115] width 555 height 8
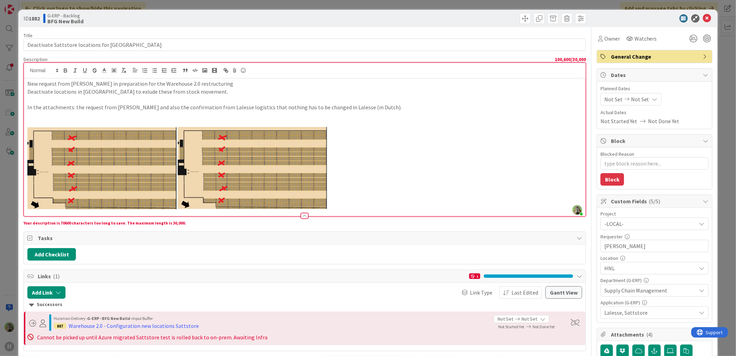
click at [359, 174] on p at bounding box center [304, 168] width 555 height 82
click at [355, 188] on p at bounding box center [304, 168] width 555 height 82
click at [241, 161] on img at bounding box center [253, 168] width 151 height 82
click at [320, 160] on img at bounding box center [253, 168] width 151 height 82
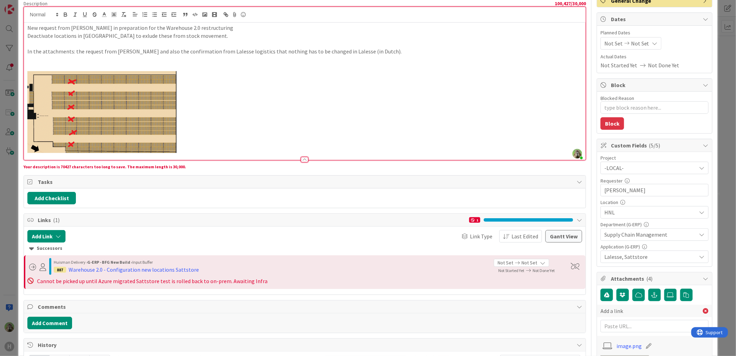
scroll to position [38, 0]
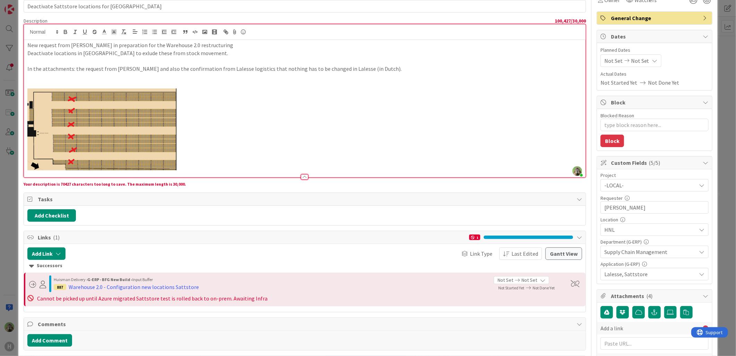
click at [112, 89] on img at bounding box center [102, 129] width 150 height 82
click at [132, 70] on p "In the attachments: the request from Marc and also the confirmation from Laless…" at bounding box center [304, 69] width 555 height 8
click at [127, 74] on p at bounding box center [304, 77] width 555 height 8
click at [127, 77] on p at bounding box center [304, 77] width 555 height 8
click at [95, 81] on p at bounding box center [304, 85] width 555 height 8
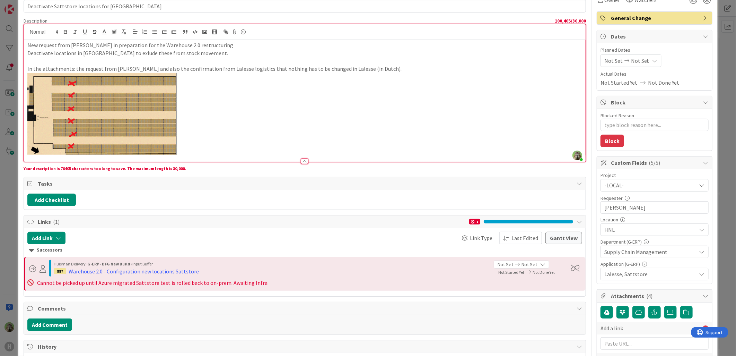
click at [220, 136] on p at bounding box center [304, 114] width 555 height 82
click at [126, 132] on img at bounding box center [102, 114] width 150 height 82
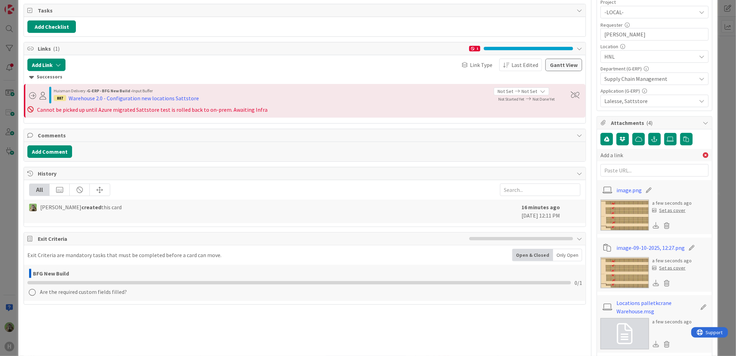
scroll to position [231, 0]
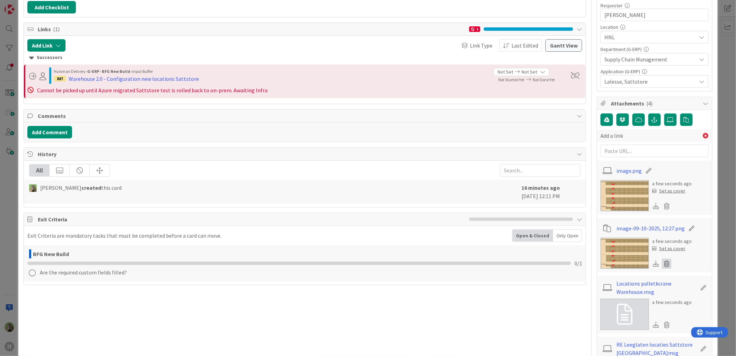
click at [662, 262] on icon at bounding box center [667, 263] width 10 height 10
click at [602, 295] on button "Delete" at bounding box center [602, 297] width 26 height 12
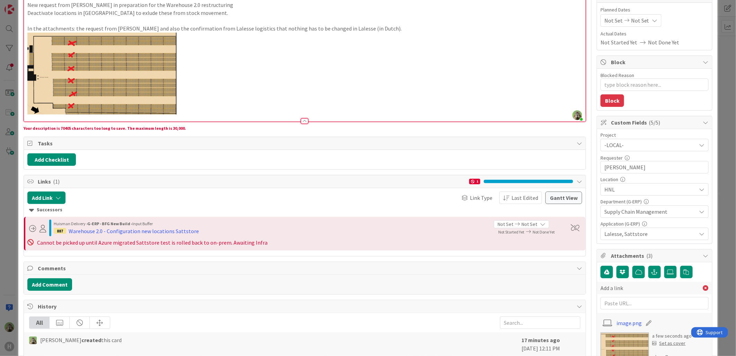
scroll to position [77, 0]
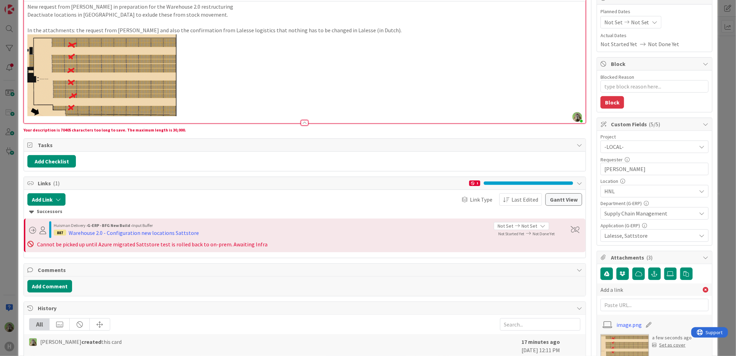
click at [241, 79] on p at bounding box center [304, 75] width 555 height 82
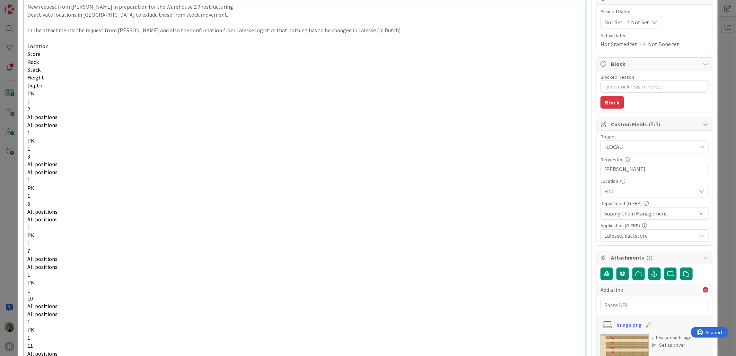
scroll to position [94, 0]
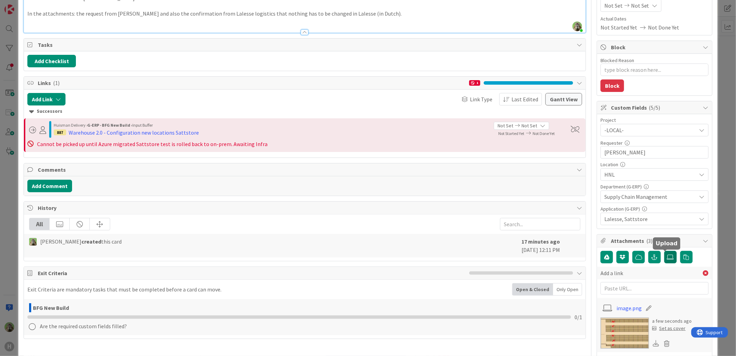
click at [664, 259] on label at bounding box center [670, 257] width 12 height 12
click at [664, 251] on input "file" at bounding box center [664, 251] width 0 height 0
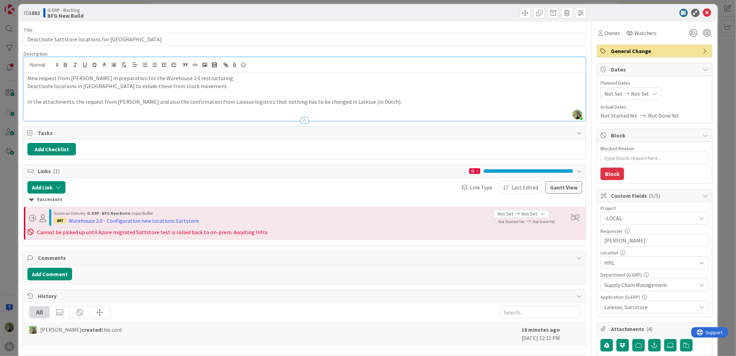
scroll to position [0, 0]
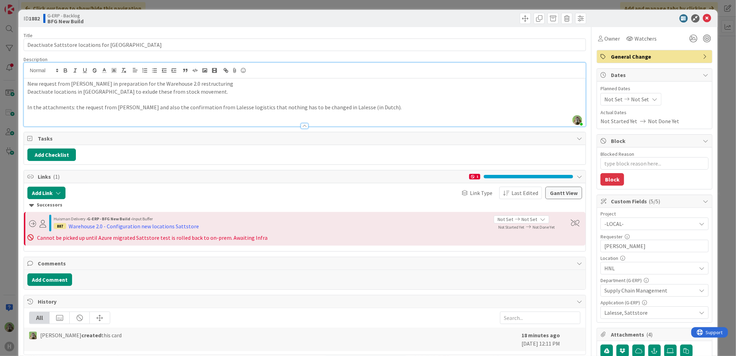
click at [333, 108] on p "In the attachments: the request from Marc and also the confirmation from Laless…" at bounding box center [304, 107] width 555 height 8
click at [10, 237] on div "ID 1882 G-ERP - Backlog BFG New Build Title 42 / 128 Deactivate Sattstore locat…" at bounding box center [368, 178] width 736 height 356
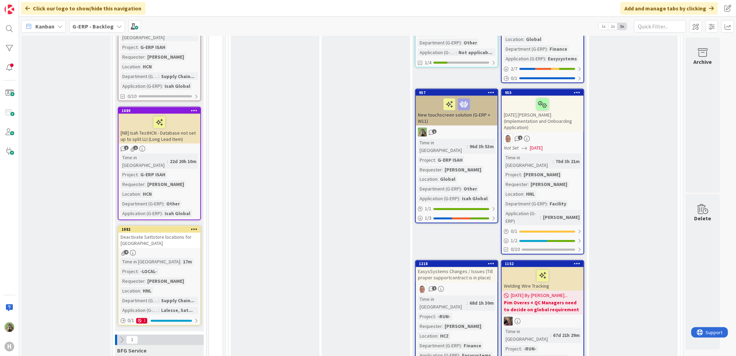
scroll to position [693, 0]
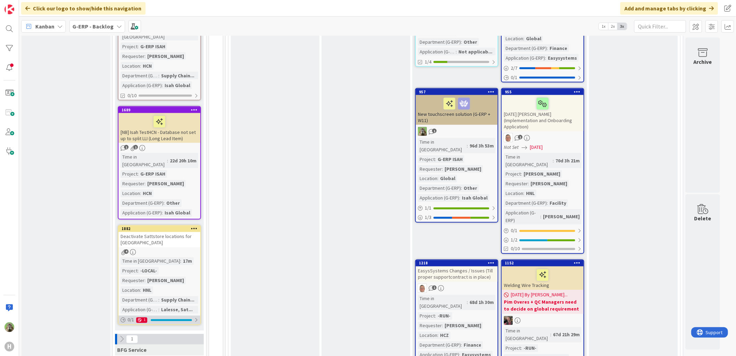
click at [170, 315] on div "0 / 1 1" at bounding box center [160, 319] width 82 height 9
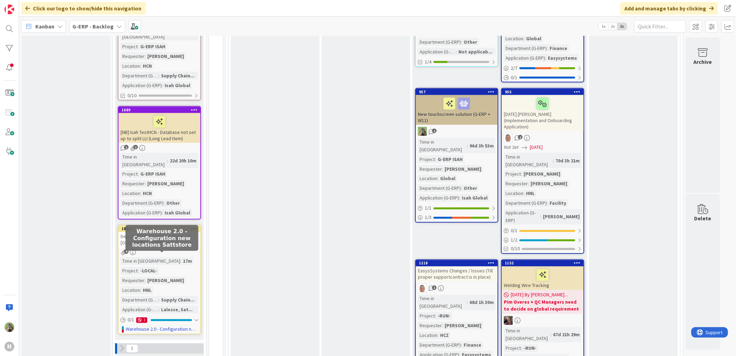
click at [165, 325] on link "Warehouse 2.0 - Configuration new locations Sattstore" at bounding box center [162, 328] width 72 height 7
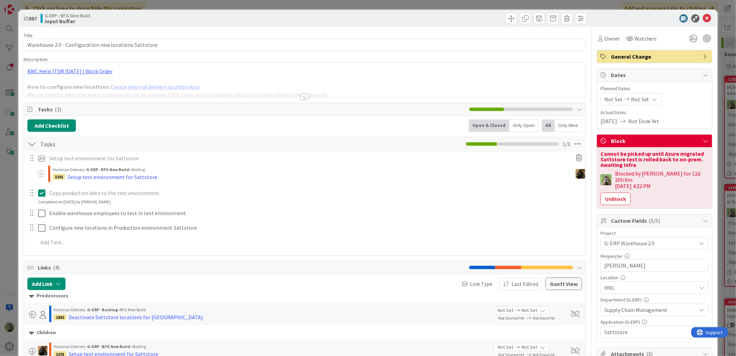
click at [6, 229] on div "ID 887 G-ERP - BFG New Build Input Buffer Title 53 / 128 Warehouse 2.0 - Config…" at bounding box center [368, 178] width 736 height 356
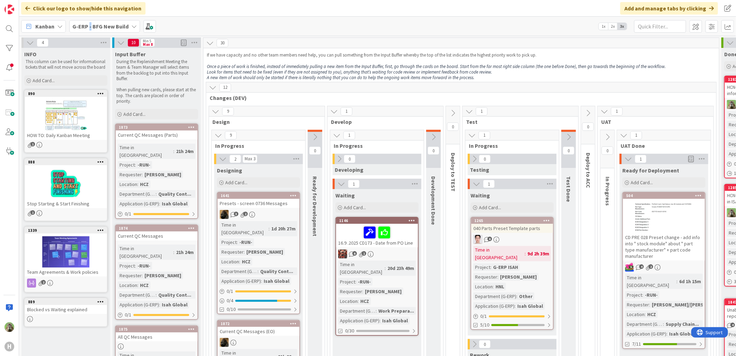
click at [89, 24] on b "G-ERP - BFG New Build" at bounding box center [100, 26] width 56 height 7
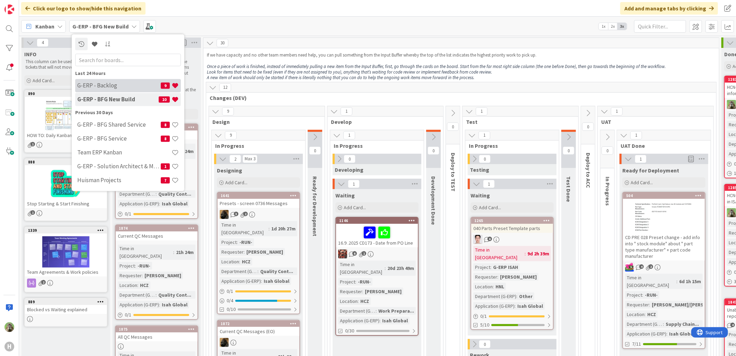
click at [103, 85] on h4 "G-ERP - Backlog" at bounding box center [119, 85] width 84 height 7
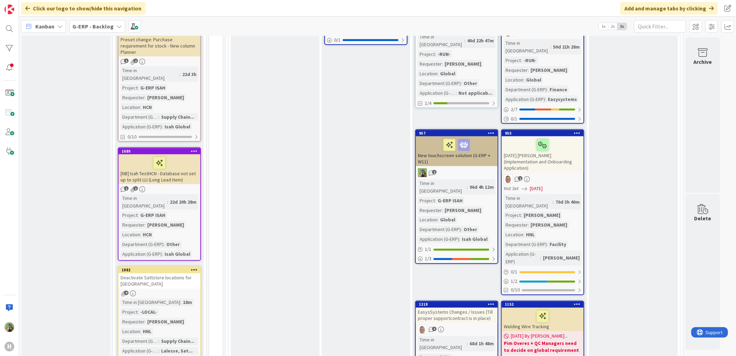
scroll to position [654, 0]
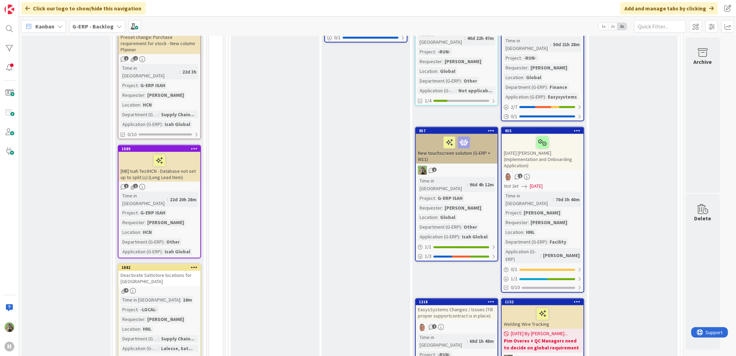
click at [172, 271] on div "Deactivate Sattstore locations for [GEOGRAPHIC_DATA]" at bounding box center [160, 278] width 82 height 15
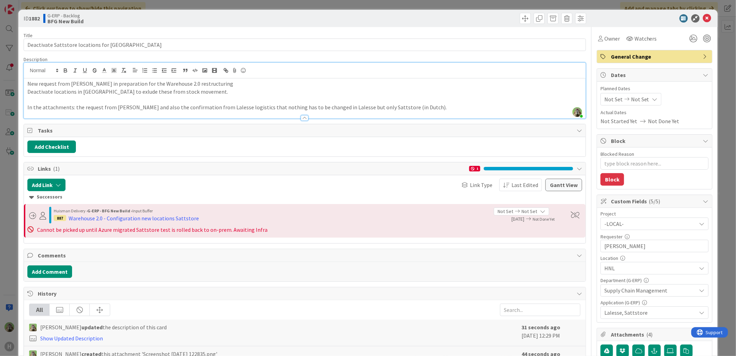
click at [265, 78] on div "Timothy Tjia just joined New request from Marc Sprong in preparation for the Wa…" at bounding box center [305, 90] width 562 height 55
click at [407, 103] on p "In the attachments: the request from [PERSON_NAME] and also the confirmation fr…" at bounding box center [304, 107] width 555 height 8
type textarea "x"
click at [213, 91] on p "Deactivate locations in [GEOGRAPHIC_DATA] to exclude these from stock movement." at bounding box center [304, 92] width 555 height 8
click at [221, 86] on p "New request from Marc Sprong in preparation for the Warehouse 2.0 restructuring" at bounding box center [304, 84] width 555 height 8
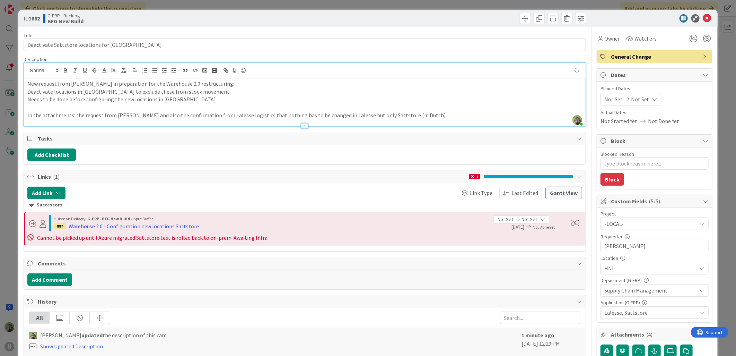
type textarea "x"
click at [10, 209] on div "ID 1882 G-ERP - Backlog BFG New Build Title 42 / 128 Deactivate Sattstore locat…" at bounding box center [368, 178] width 736 height 356
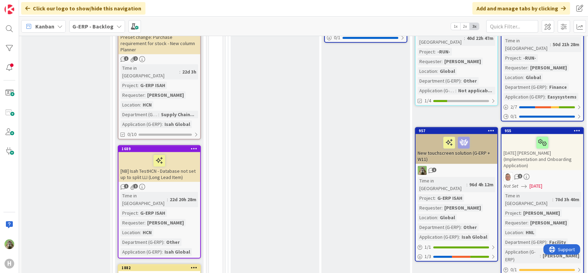
scroll to position [654, 0]
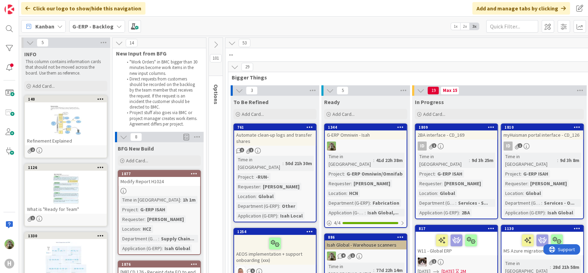
click at [104, 20] on div "G-ERP - Backlog" at bounding box center [97, 26] width 56 height 12
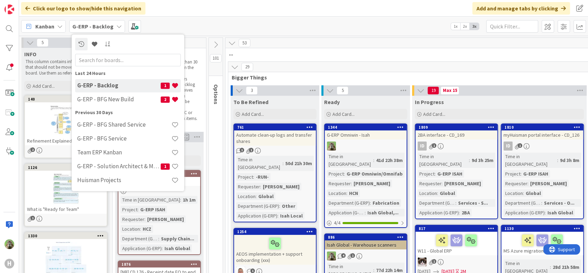
click at [145, 22] on div "Kanban G-ERP - Backlog Last 24 Hours G-ERP - Backlog 1 G-ERP - BFG New Build 2 …" at bounding box center [303, 26] width 569 height 19
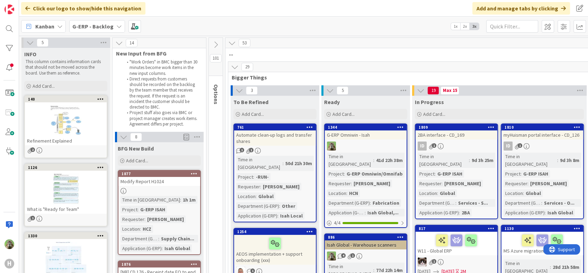
click at [246, 22] on div "Kanban G-ERP - Backlog 1x 2x 3x" at bounding box center [303, 26] width 569 height 19
click at [282, 15] on div "Click our logo to show/hide this navigation Add and manage tabs by clicking" at bounding box center [303, 8] width 569 height 17
click at [283, 43] on div "53" at bounding box center [454, 43] width 457 height 10
click at [298, 51] on span "..." at bounding box center [451, 53] width 445 height 7
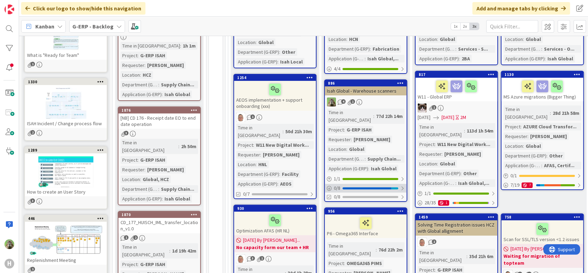
scroll to position [269, 0]
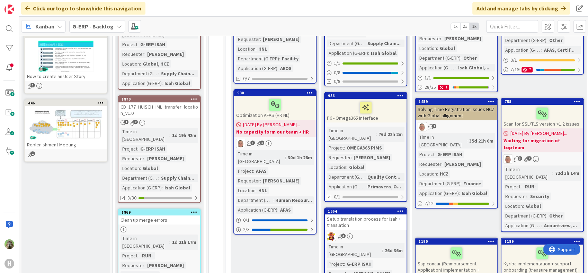
click at [147, 104] on div "CD_177_HUISCH_IML_transfer_location_v1.0" at bounding box center [160, 109] width 82 height 15
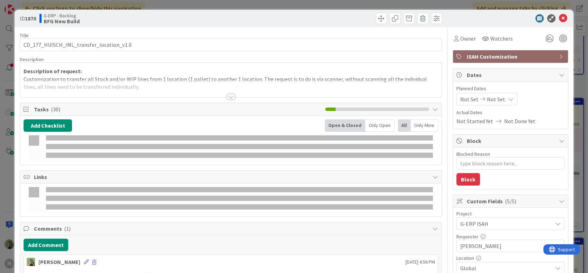
click at [255, 83] on div at bounding box center [230, 88] width 421 height 18
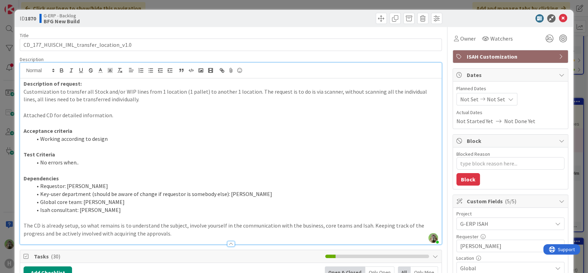
scroll to position [192, 0]
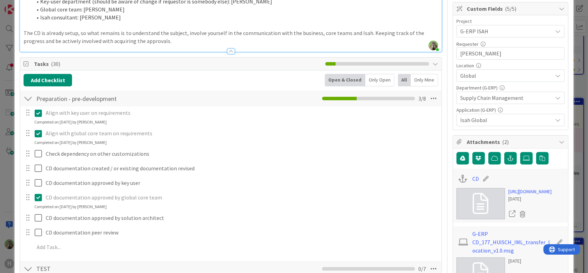
click at [10, 181] on div "ID 1870 G-ERP - Backlog BFG New Build Title 40 / 128 CD_177_HUISCH_IML_transfer…" at bounding box center [294, 136] width 588 height 273
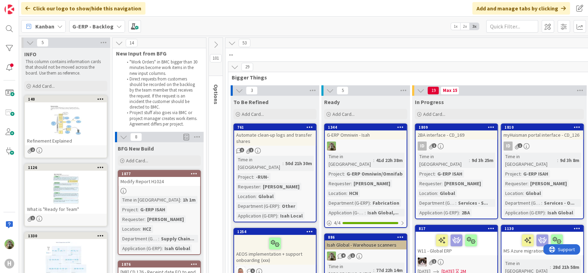
click at [214, 49] on button at bounding box center [216, 45] width 14 height 10
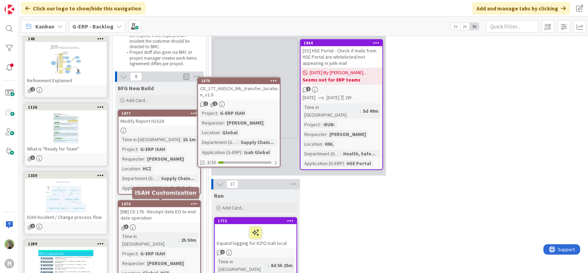
scroll to position [44, 0]
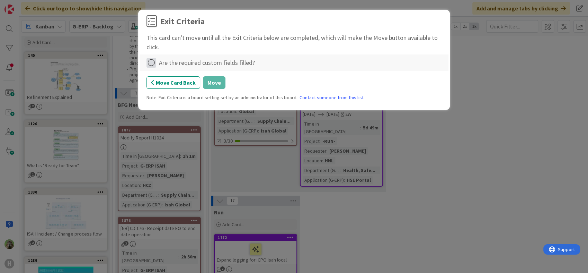
click at [151, 63] on icon at bounding box center [152, 63] width 10 height 10
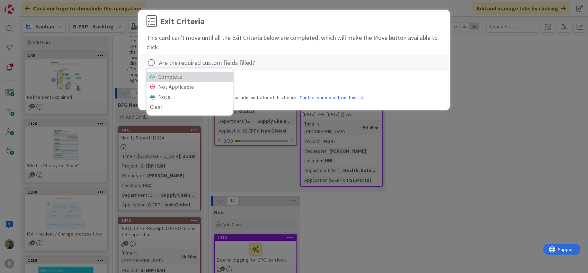
click at [183, 77] on link "Complete" at bounding box center [190, 77] width 87 height 10
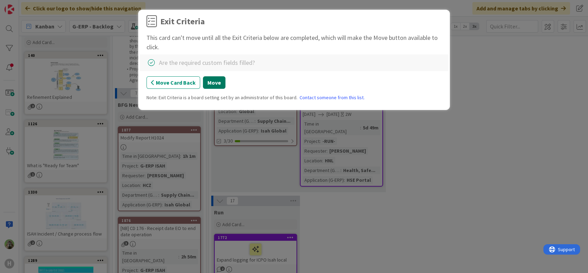
click at [211, 83] on button "Move" at bounding box center [214, 82] width 23 height 12
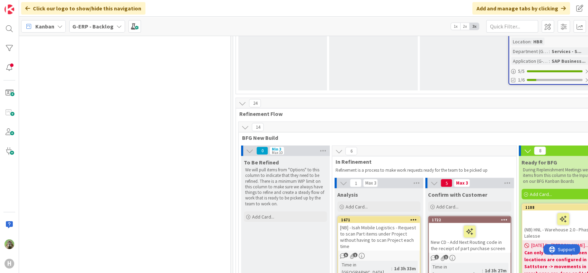
scroll to position [1430, 532]
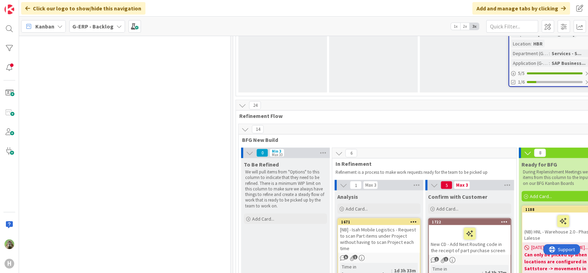
click at [391, 225] on div "[NB] - Isah Mobile Logistics - Request to scan Part items under Project without…" at bounding box center [379, 239] width 82 height 28
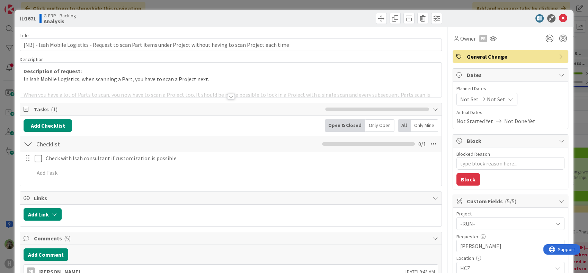
type textarea "x"
click at [232, 94] on div at bounding box center [230, 88] width 421 height 18
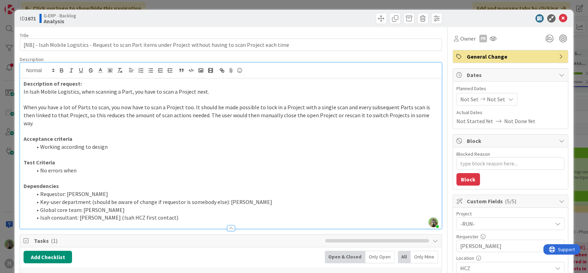
click at [12, 199] on div "ID 1671 G-ERP - Backlog Analysis Title 112 / 128 [NB] - Isah Mobile Logistics -…" at bounding box center [294, 136] width 588 height 273
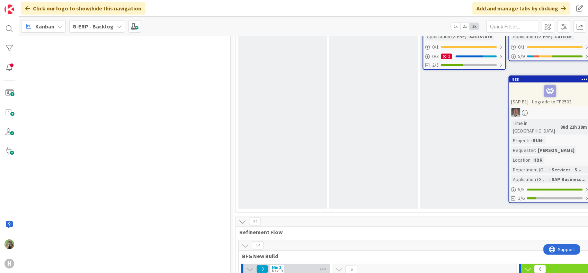
click at [113, 28] on div "G-ERP - Backlog" at bounding box center [97, 26] width 56 height 12
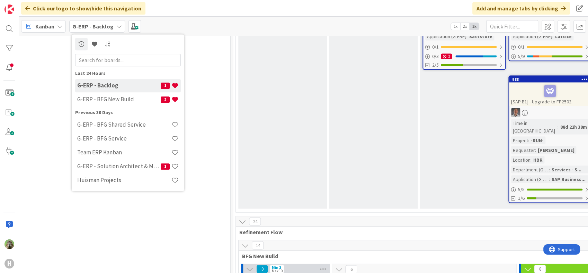
click at [107, 108] on div "Last 24 Hours G-ERP - Backlog 1 G-ERP - BFG New Build 2 Previous 30 Days G-ERP …" at bounding box center [128, 129] width 106 height 118
click at [111, 101] on h4 "G-ERP - BFG New Build" at bounding box center [119, 99] width 84 height 7
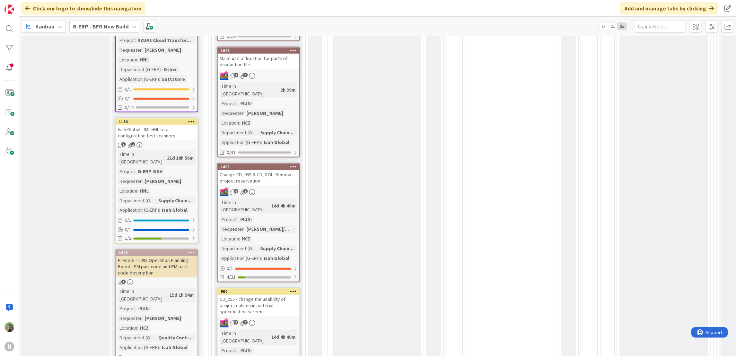
scroll to position [616, 0]
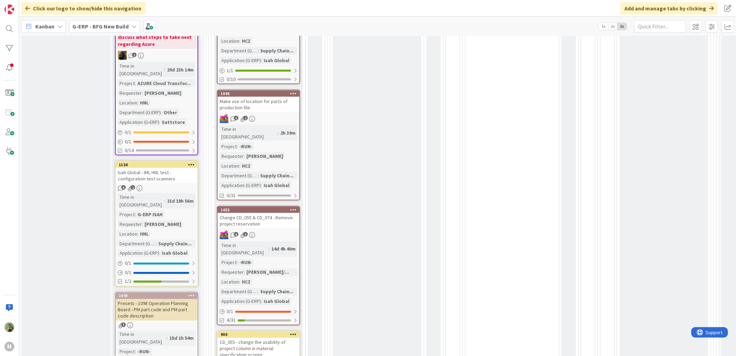
click at [106, 23] on b "G-ERP - BFG New Build" at bounding box center [100, 26] width 56 height 7
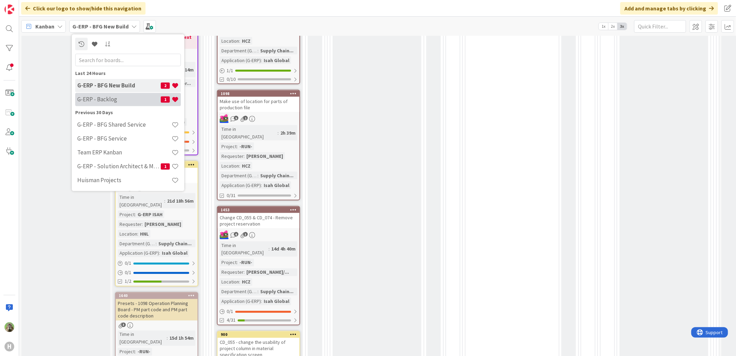
click at [122, 96] on h4 "G-ERP - Backlog" at bounding box center [119, 99] width 84 height 7
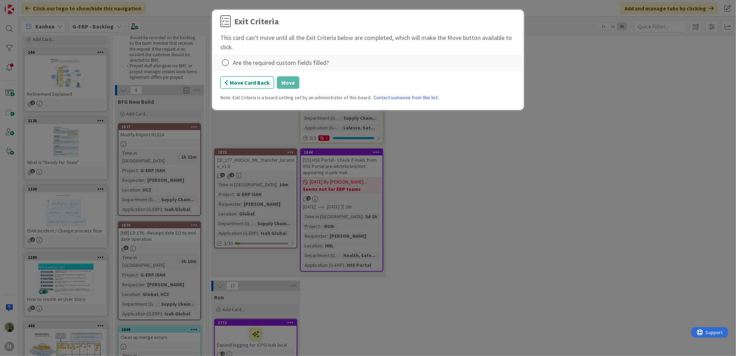
scroll to position [40, 0]
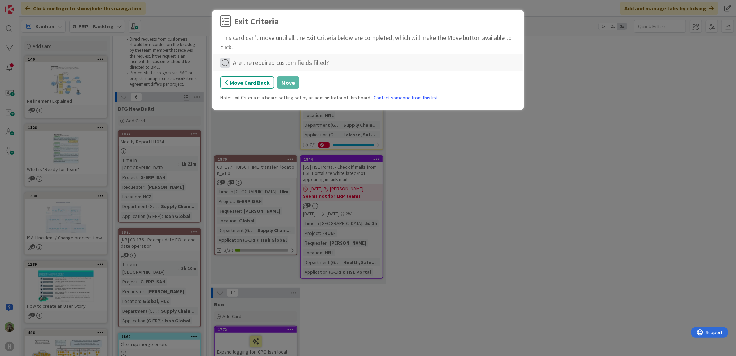
click at [227, 61] on icon at bounding box center [225, 63] width 10 height 10
click at [271, 81] on link "Complete" at bounding box center [263, 77] width 87 height 10
click at [285, 81] on button "Move" at bounding box center [288, 82] width 23 height 12
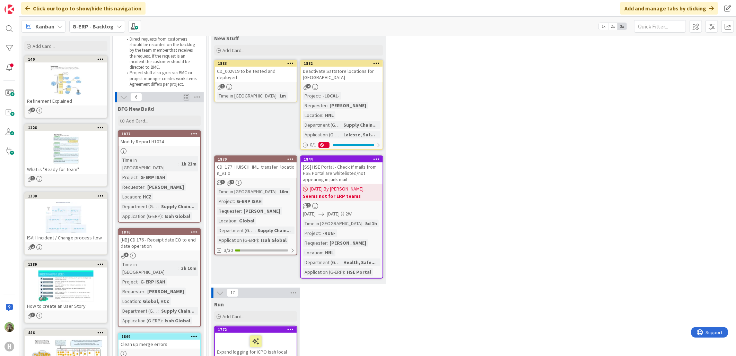
click at [342, 67] on div "Deactivate Sattstore locations for [GEOGRAPHIC_DATA]" at bounding box center [342, 74] width 82 height 15
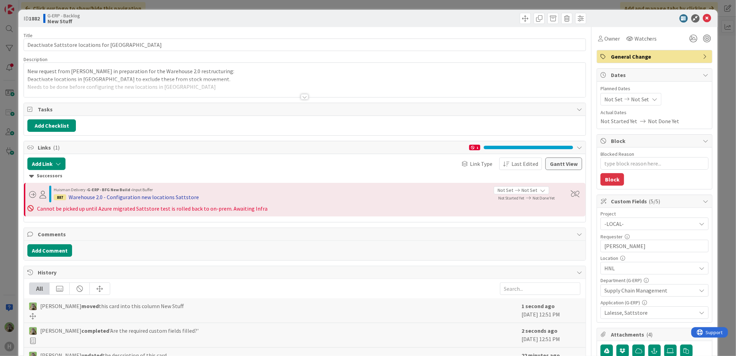
click at [116, 198] on div "Warehouse 2.0 - Configuration new locations Sattstore" at bounding box center [134, 197] width 130 height 8
click at [634, 227] on span "-LOCAL-" at bounding box center [648, 224] width 89 height 10
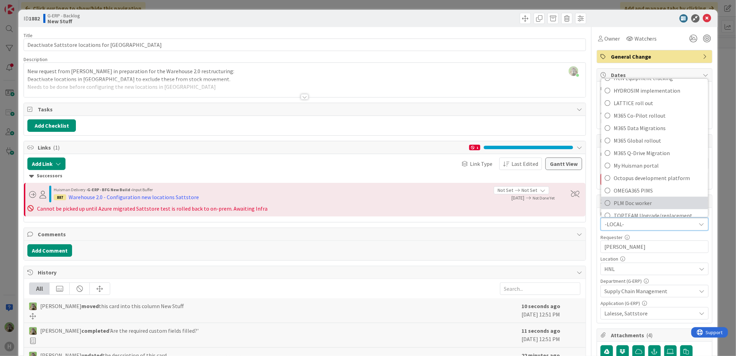
scroll to position [269, 0]
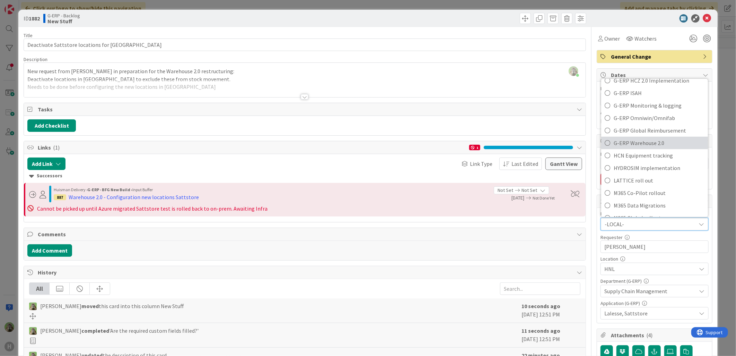
click at [639, 143] on span "G-ERP Warehouse 2.0" at bounding box center [659, 143] width 91 height 10
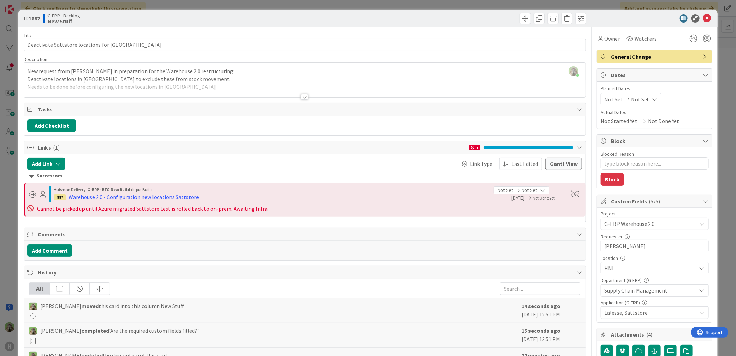
click at [189, 85] on div at bounding box center [305, 88] width 562 height 18
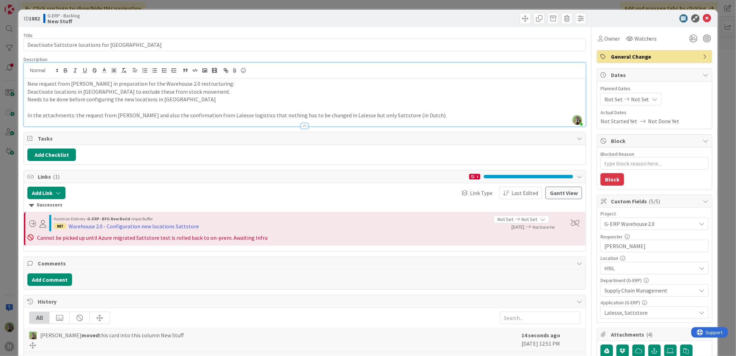
click at [671, 314] on span "Lalesse, Sattstore" at bounding box center [650, 312] width 92 height 8
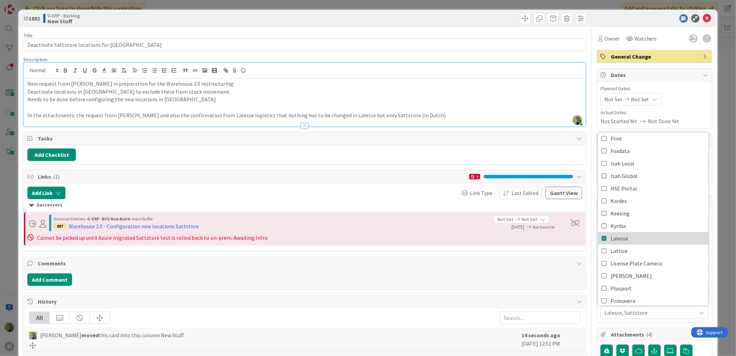
click at [628, 234] on link "Lalesse" at bounding box center [653, 238] width 110 height 12
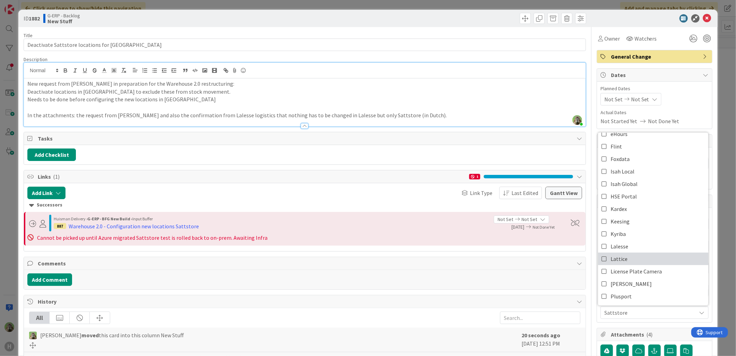
type textarea "x"
click at [270, 91] on p "Deactivate locations in [GEOGRAPHIC_DATA] to exclude these from stock movement." at bounding box center [304, 92] width 555 height 8
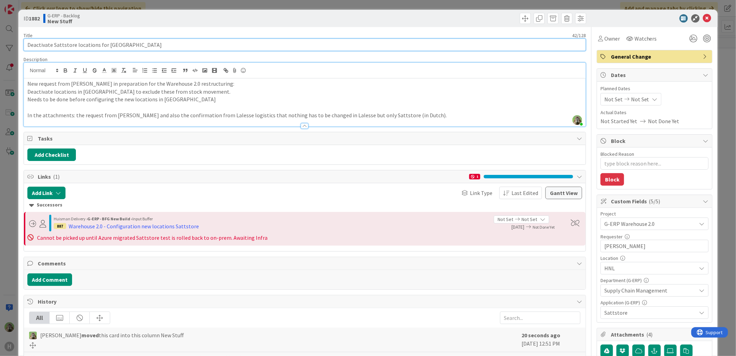
click at [128, 45] on input "Deactivate Sattstore locations for [GEOGRAPHIC_DATA]" at bounding box center [305, 44] width 562 height 12
click at [54, 42] on input "Deactivate Sattstore locations for [GEOGRAPHIC_DATA]" at bounding box center [305, 44] width 562 height 12
click at [53, 42] on input "Deactivate Sattstore locations for [GEOGRAPHIC_DATA]" at bounding box center [305, 44] width 562 height 12
type input "Deactivate speificSattstore locations for [GEOGRAPHIC_DATA]"
type textarea "x"
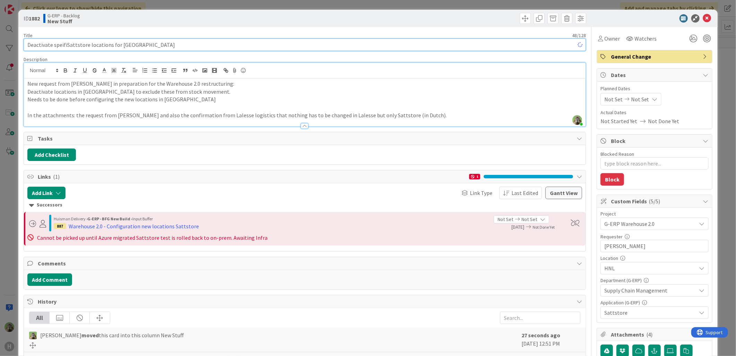
type input "Deactivate speifSattstore locations for [GEOGRAPHIC_DATA]"
type textarea "x"
type input "Deactivate specSattstore locations for [GEOGRAPHIC_DATA]"
type textarea "x"
type input "Deactivate specifSattstore locations for [GEOGRAPHIC_DATA]"
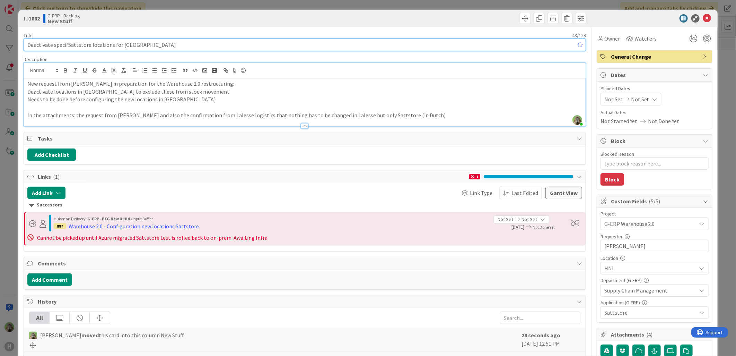
type textarea "x"
type input "Deactivate specificSattstore locations for [GEOGRAPHIC_DATA]"
type textarea "x"
type input "Deactivate specific Sattstore locations for [GEOGRAPHIC_DATA]"
type textarea "x"
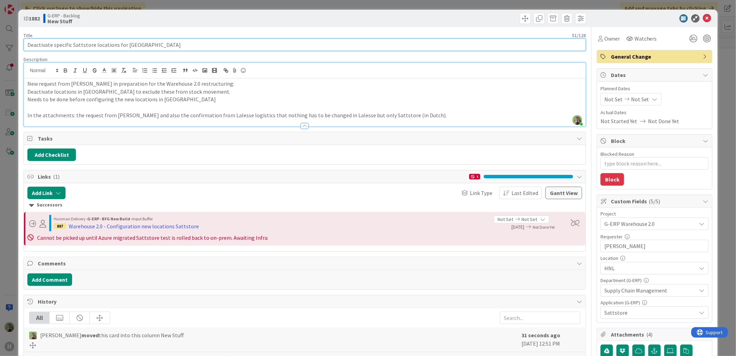
type input "Deactivate specific Sattstore locations for [GEOGRAPHIC_DATA]"
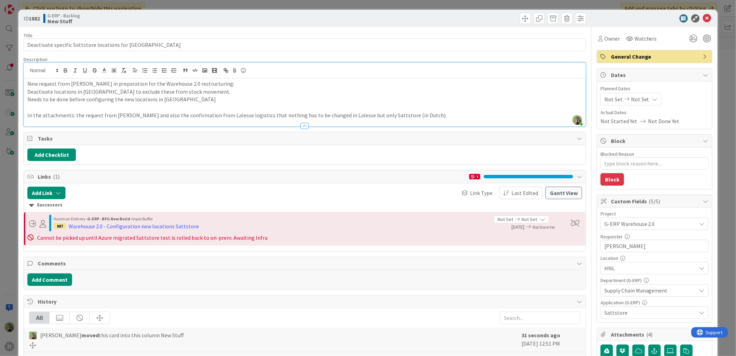
click at [222, 85] on p "New request from [PERSON_NAME] in preparation for the Warehouse 2.0 restructuri…" at bounding box center [304, 84] width 555 height 8
type textarea "x"
click at [57, 85] on p "New request from [PERSON_NAME] in preparation for the Warehouse 2.0 restructuri…" at bounding box center [304, 84] width 555 height 8
click at [274, 82] on p "New request (marked as "[MEDICAL_DATA]) "from [PERSON_NAME] in preparation for …" at bounding box center [304, 84] width 555 height 8
click at [283, 85] on p "New request (marked as "[MEDICAL_DATA]) "from [PERSON_NAME] in preparation for …" at bounding box center [304, 84] width 555 height 8
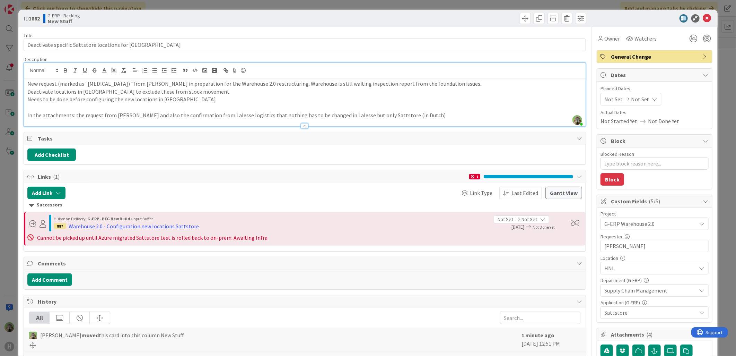
click at [387, 81] on p "New request (marked as "[MEDICAL_DATA]) "from [PERSON_NAME] in preparation for …" at bounding box center [304, 84] width 555 height 8
click at [29, 92] on p "Deactivate locations in [GEOGRAPHIC_DATA] to exclude these from stock movement." at bounding box center [304, 92] width 555 height 8
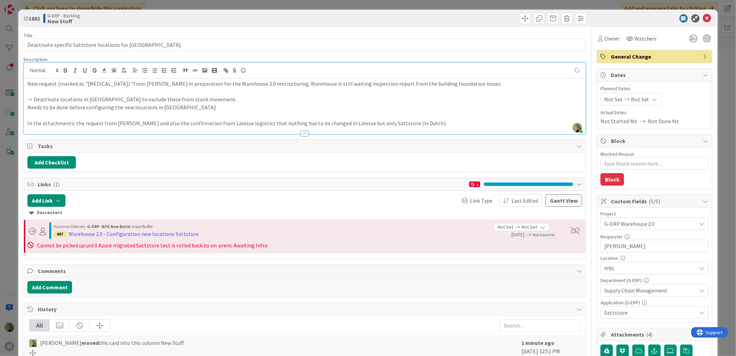
click at [214, 98] on p "-> Deactivate locations in [GEOGRAPHIC_DATA] to exclude these from stock moveme…" at bounding box center [304, 99] width 555 height 8
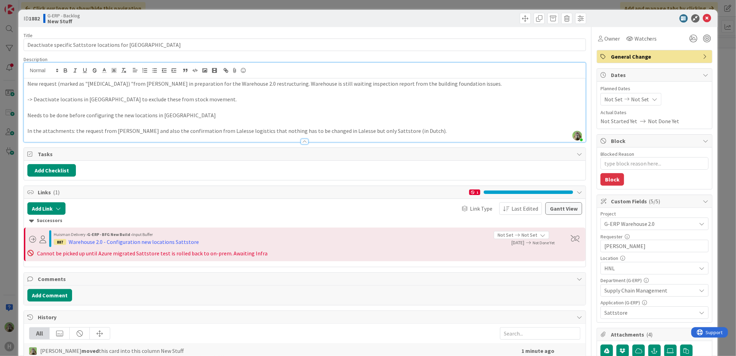
click at [204, 98] on p "-> Deactivate locations in [GEOGRAPHIC_DATA] to exclude these from stock moveme…" at bounding box center [304, 99] width 555 height 8
click at [165, 116] on p "Needs to be done before configuring the new locations in [GEOGRAPHIC_DATA]" at bounding box center [304, 115] width 555 height 8
click at [167, 108] on p at bounding box center [304, 107] width 555 height 8
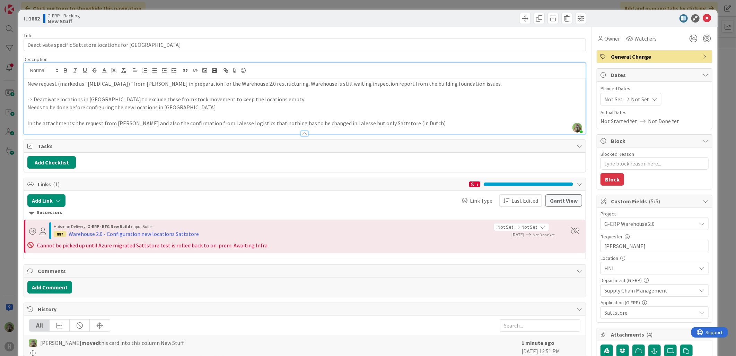
click at [195, 112] on p at bounding box center [304, 115] width 555 height 8
click at [199, 112] on p at bounding box center [304, 115] width 555 height 8
click at [203, 108] on p "Needs to be done before configuring the new locations in [GEOGRAPHIC_DATA]" at bounding box center [304, 107] width 555 height 8
click at [13, 212] on div "ID 1882 G-ERP - Backlog New Stuff Title 51 / 128 Deactivate specific Sattstore …" at bounding box center [368, 178] width 736 height 356
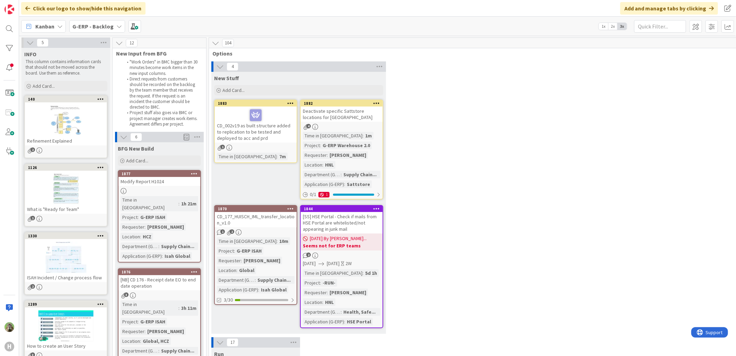
click at [507, 172] on div "4 New Stuff Add Card... 1882 Deactivate specific Sattstore locations for Laless…" at bounding box center [485, 199] width 550 height 276
click at [573, 179] on div "4 New Stuff Add Card... 1882 Deactivate specific Sattstore locations for Laless…" at bounding box center [485, 199] width 550 height 276
click at [108, 26] on b "G-ERP - Backlog" at bounding box center [92, 26] width 41 height 7
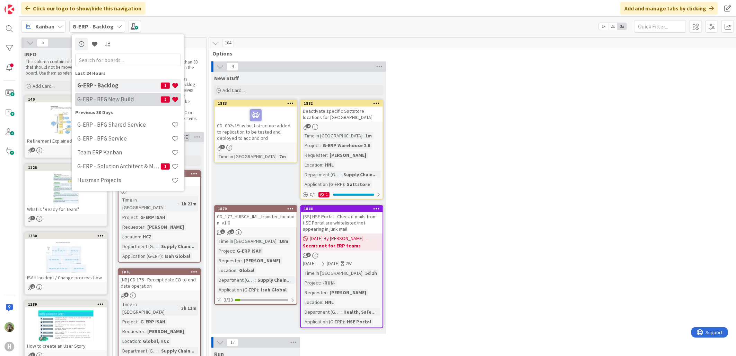
click at [133, 99] on h4 "G-ERP - BFG New Build" at bounding box center [119, 99] width 84 height 7
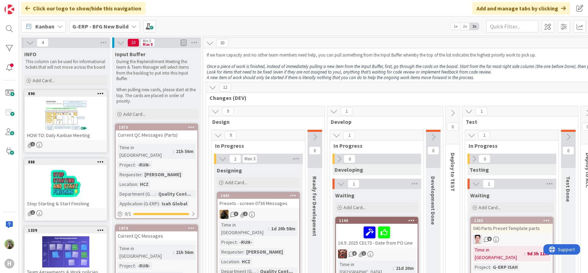
click at [113, 21] on div "G-ERP - BFG New Build" at bounding box center [104, 26] width 71 height 12
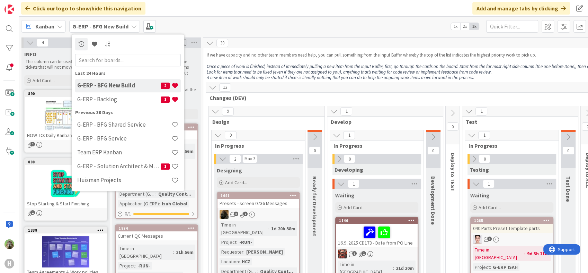
click at [229, 20] on div "Kanban G-ERP - BFG New Build Last 24 Hours G-ERP - BFG New Build 2 G-ERP - Back…" at bounding box center [303, 26] width 569 height 19
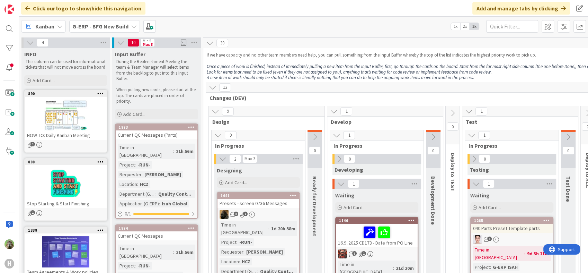
click at [128, 25] on div "G-ERP - BFG New Build" at bounding box center [104, 26] width 71 height 12
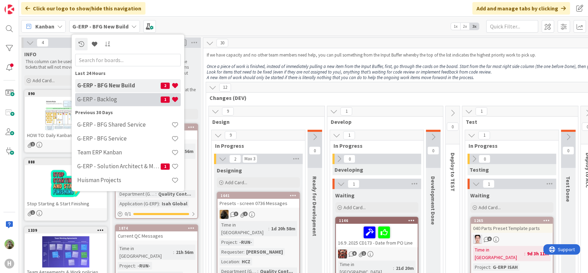
click at [134, 98] on h4 "G-ERP - Backlog" at bounding box center [119, 99] width 84 height 7
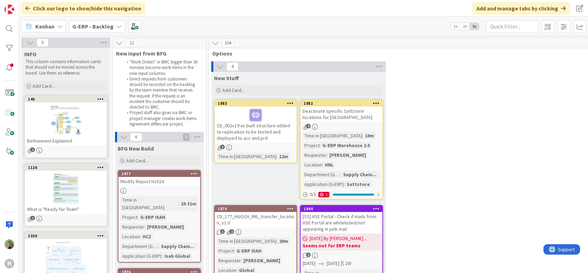
click at [114, 29] on div "G-ERP - Backlog" at bounding box center [97, 26] width 56 height 12
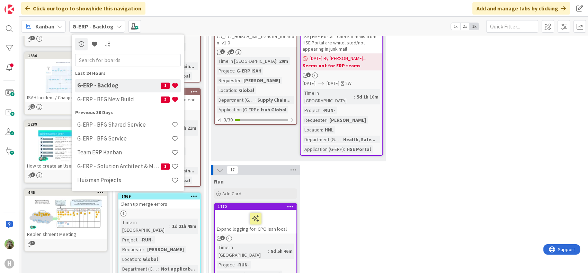
scroll to position [192, 0]
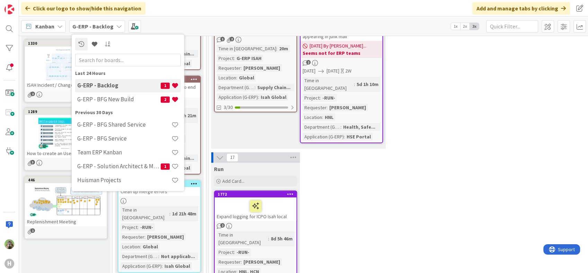
click at [502, 112] on div "4 New Stuff Add Card... 1882 Deactivate specific Sattstore locations for Laless…" at bounding box center [485, 10] width 550 height 283
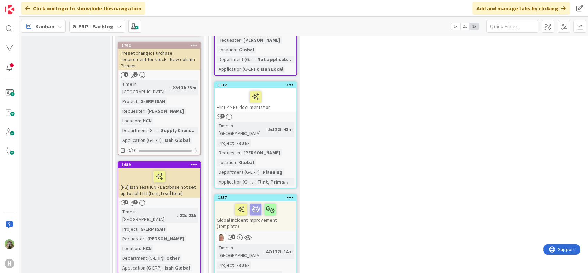
scroll to position [616, 0]
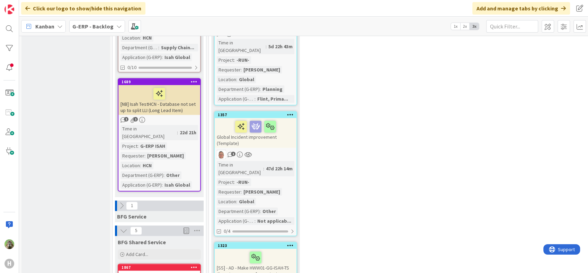
click at [94, 19] on div "Kanban G-ERP - Backlog 1x 2x 3x" at bounding box center [303, 26] width 569 height 19
click at [95, 26] on b "G-ERP - Backlog" at bounding box center [92, 26] width 41 height 7
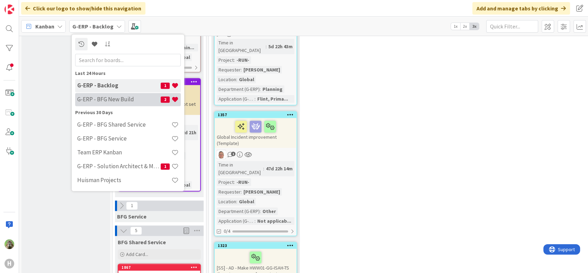
click at [112, 99] on h4 "G-ERP - BFG New Build" at bounding box center [119, 99] width 84 height 7
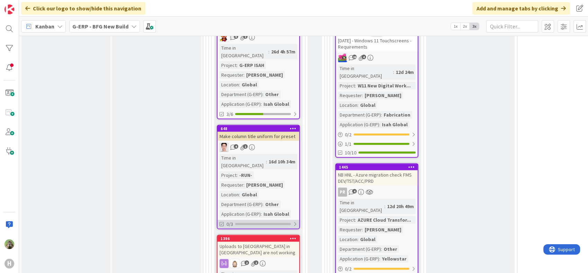
scroll to position [1579, 0]
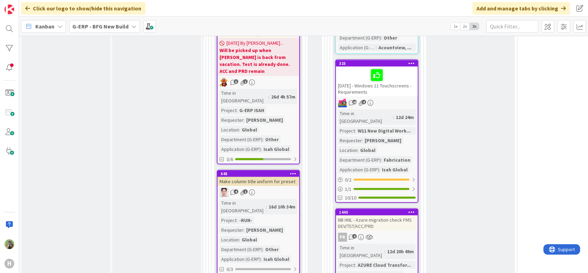
click at [278, 177] on div "Make column title uniform for preset" at bounding box center [259, 181] width 82 height 9
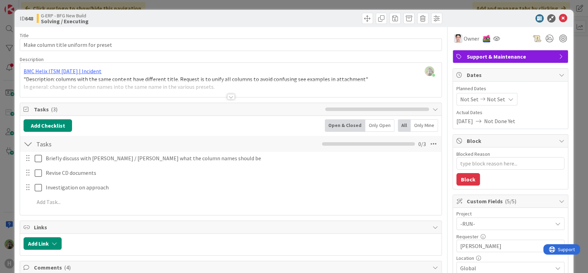
click at [283, 6] on div "ID 648 G-ERP - BFG New Build Solving / Executing Title 36 / 128 Make column tit…" at bounding box center [294, 136] width 588 height 273
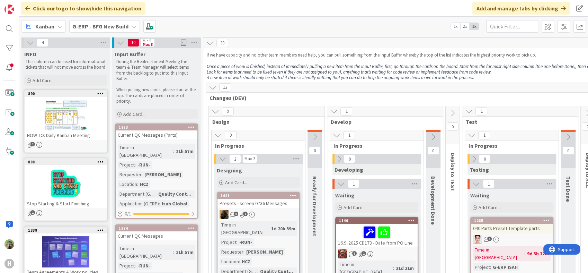
click at [290, 58] on p at bounding box center [461, 61] width 509 height 6
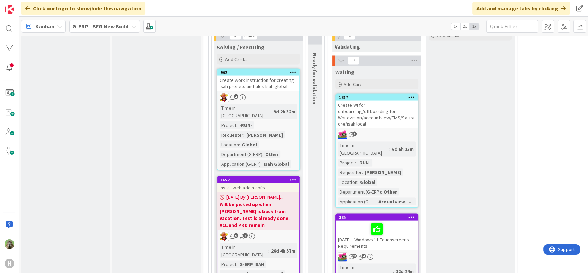
scroll to position [1540, 0]
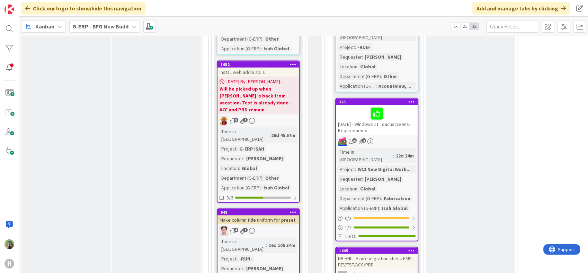
click at [285, 208] on link "648 Make column title uniform for preset 4 1 Time in [GEOGRAPHIC_DATA] : 16d 10…" at bounding box center [258, 260] width 83 height 104
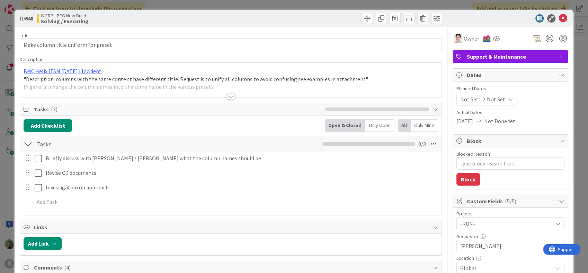
click at [234, 76] on div "BMC Helix ITSM [DATE] | Incident "Description: columns with the same content ha…" at bounding box center [230, 80] width 421 height 34
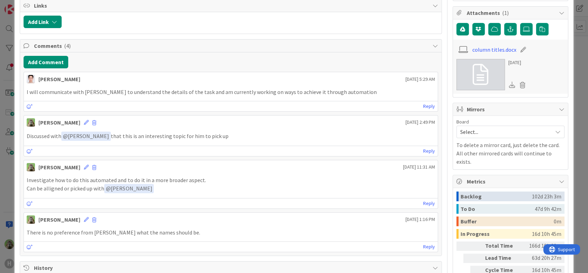
scroll to position [308, 0]
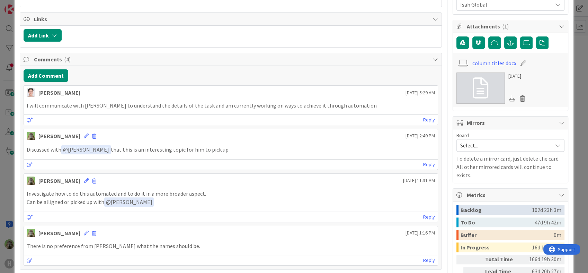
click at [473, 80] on icon at bounding box center [481, 88] width 16 height 21
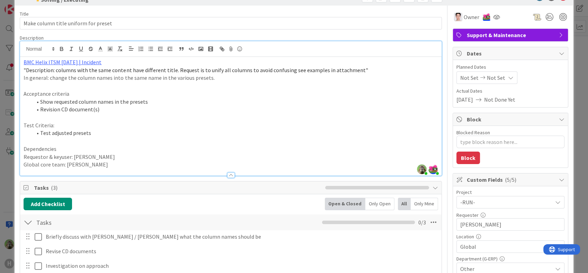
scroll to position [0, 0]
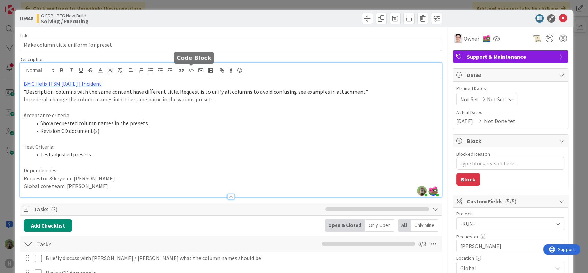
click at [222, 90] on span ""Description: columns with the same content have different title. Request is to…" at bounding box center [196, 91] width 344 height 7
click at [224, 114] on p "Acceptance criteria" at bounding box center [231, 115] width 415 height 8
type textarea "x"
